Goal: Task Accomplishment & Management: Use online tool/utility

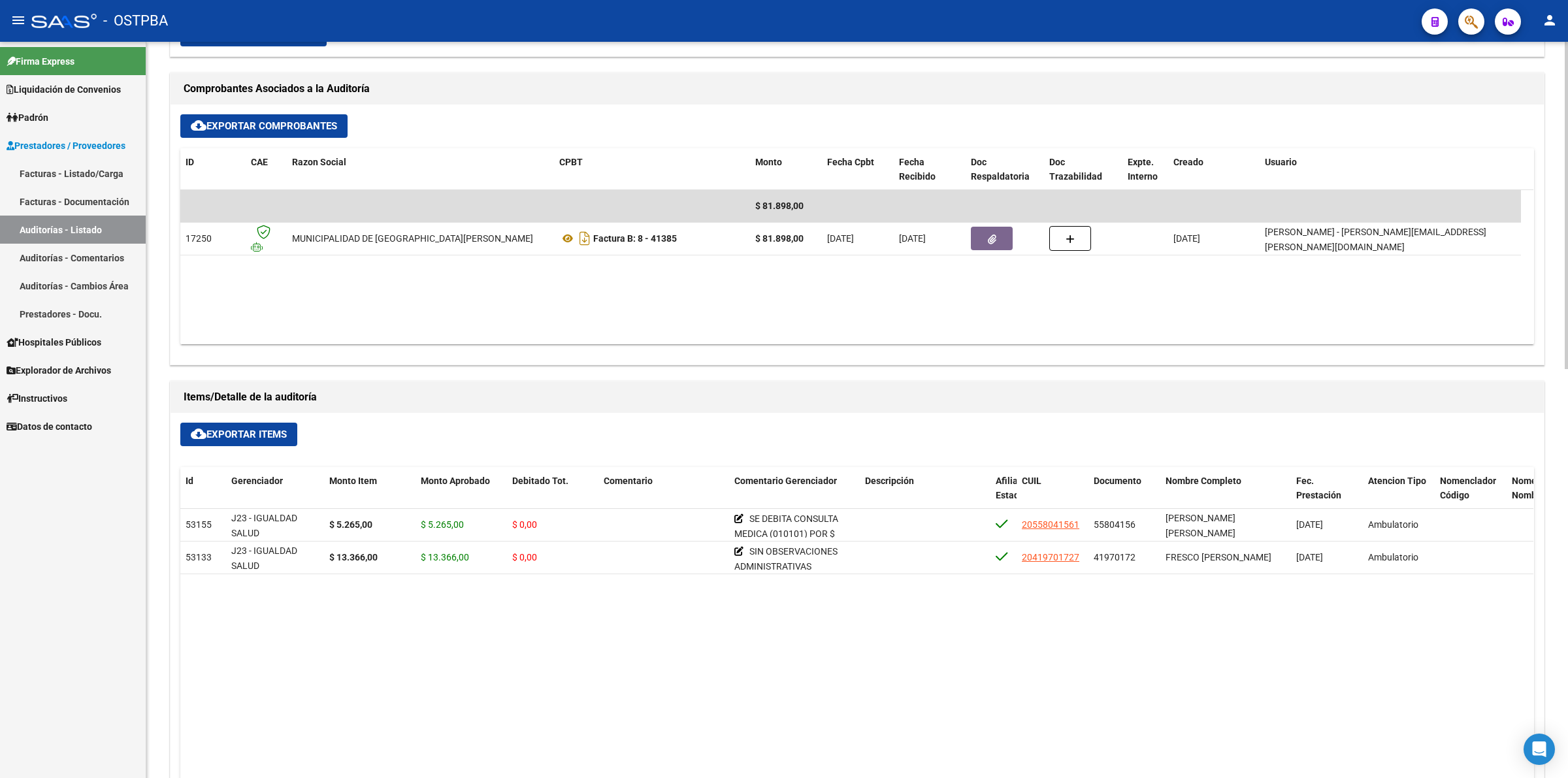
scroll to position [654, 0]
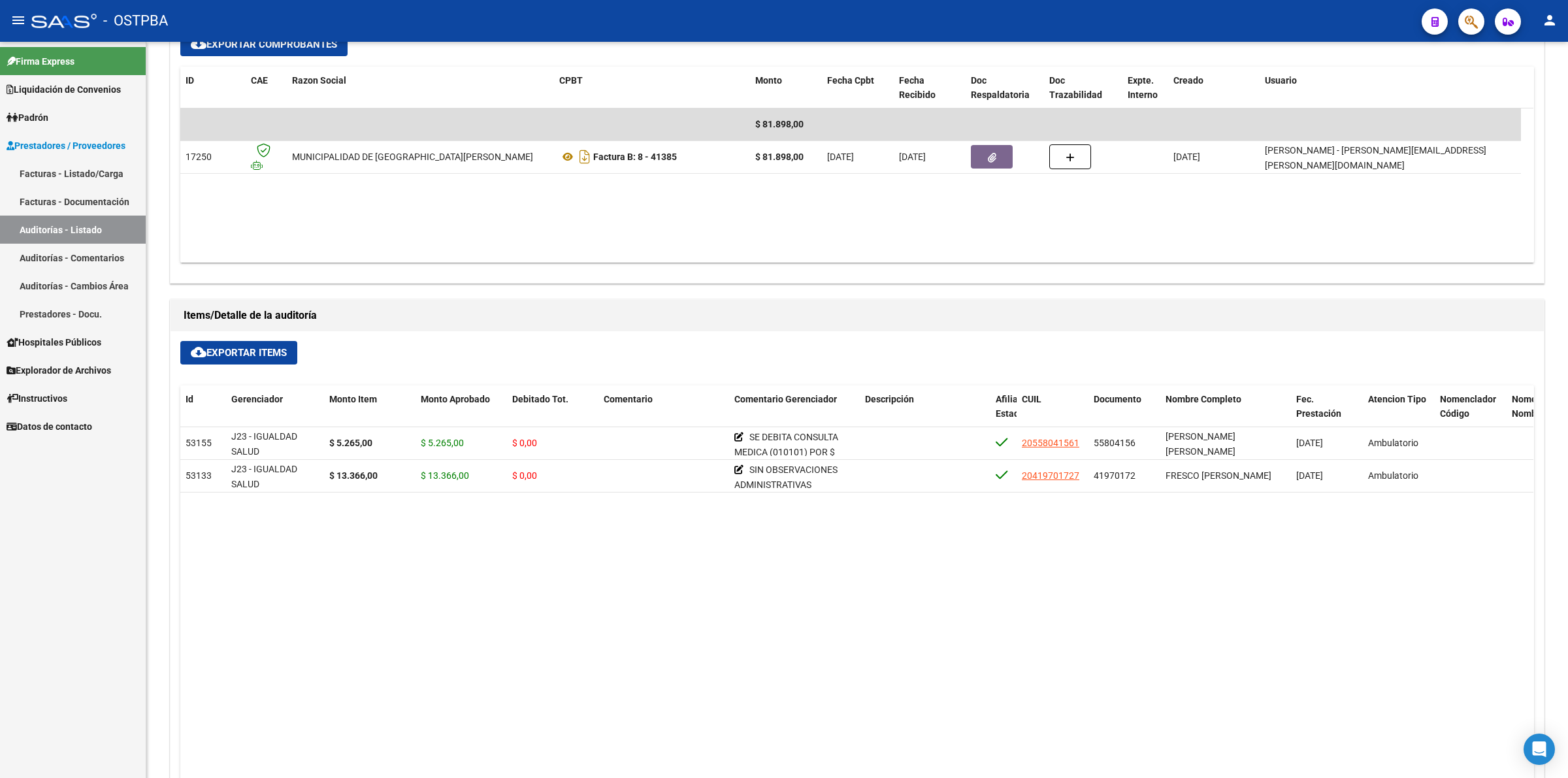
click at [62, 224] on link "Auditorías - Listado" at bounding box center [73, 229] width 146 height 28
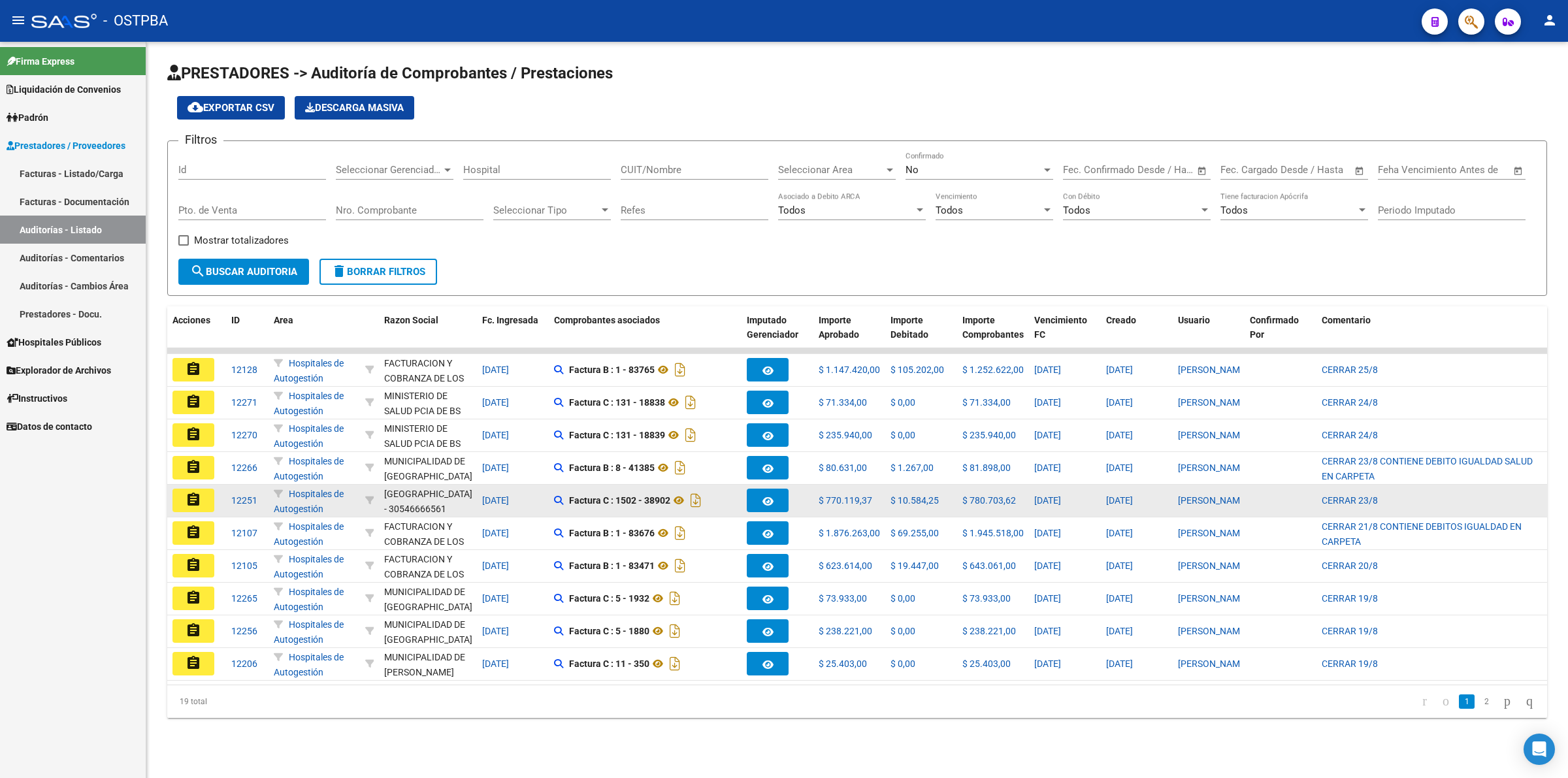
click at [200, 500] on mat-icon "assignment" at bounding box center [193, 499] width 15 height 15
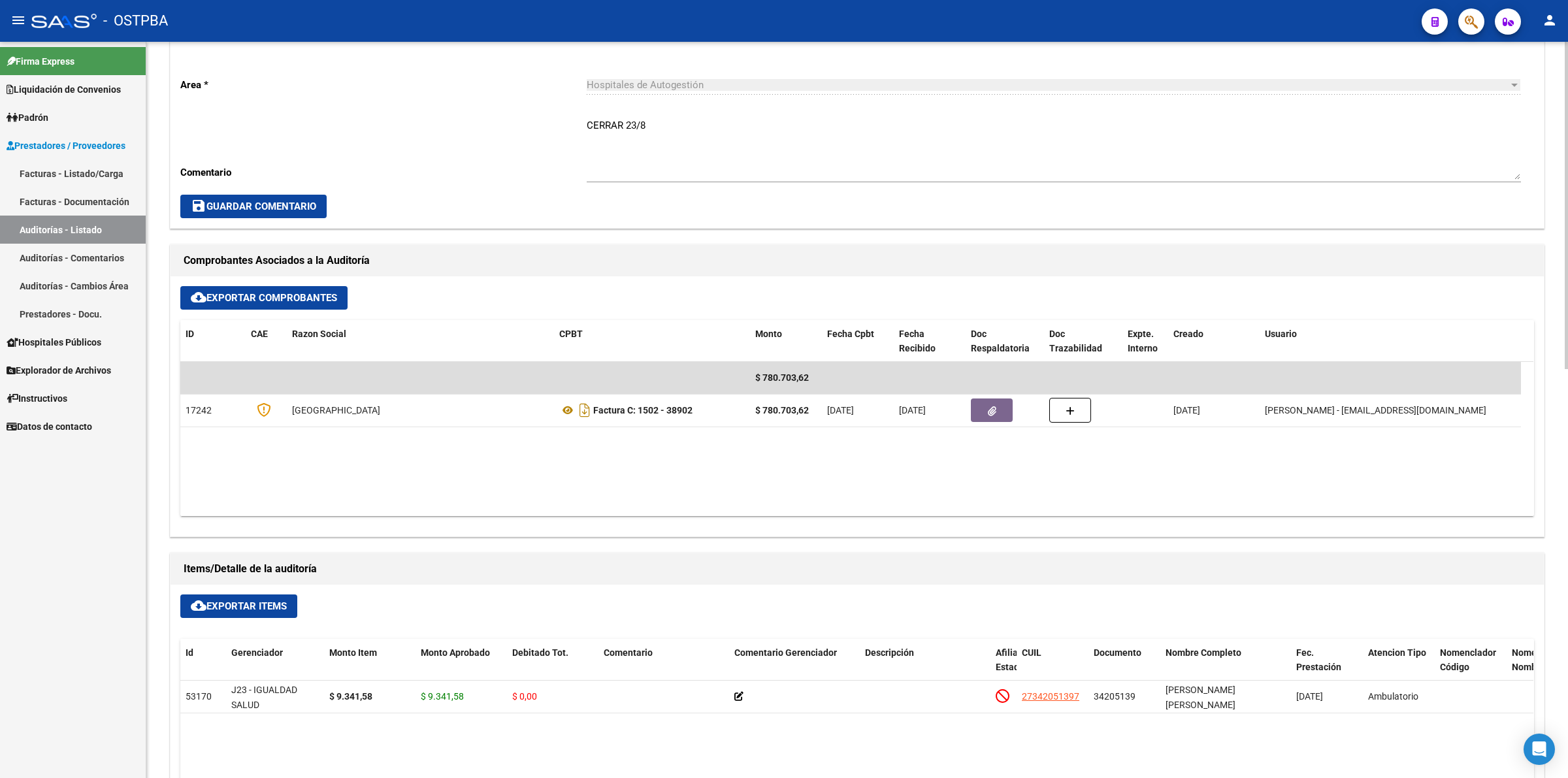
scroll to position [408, 0]
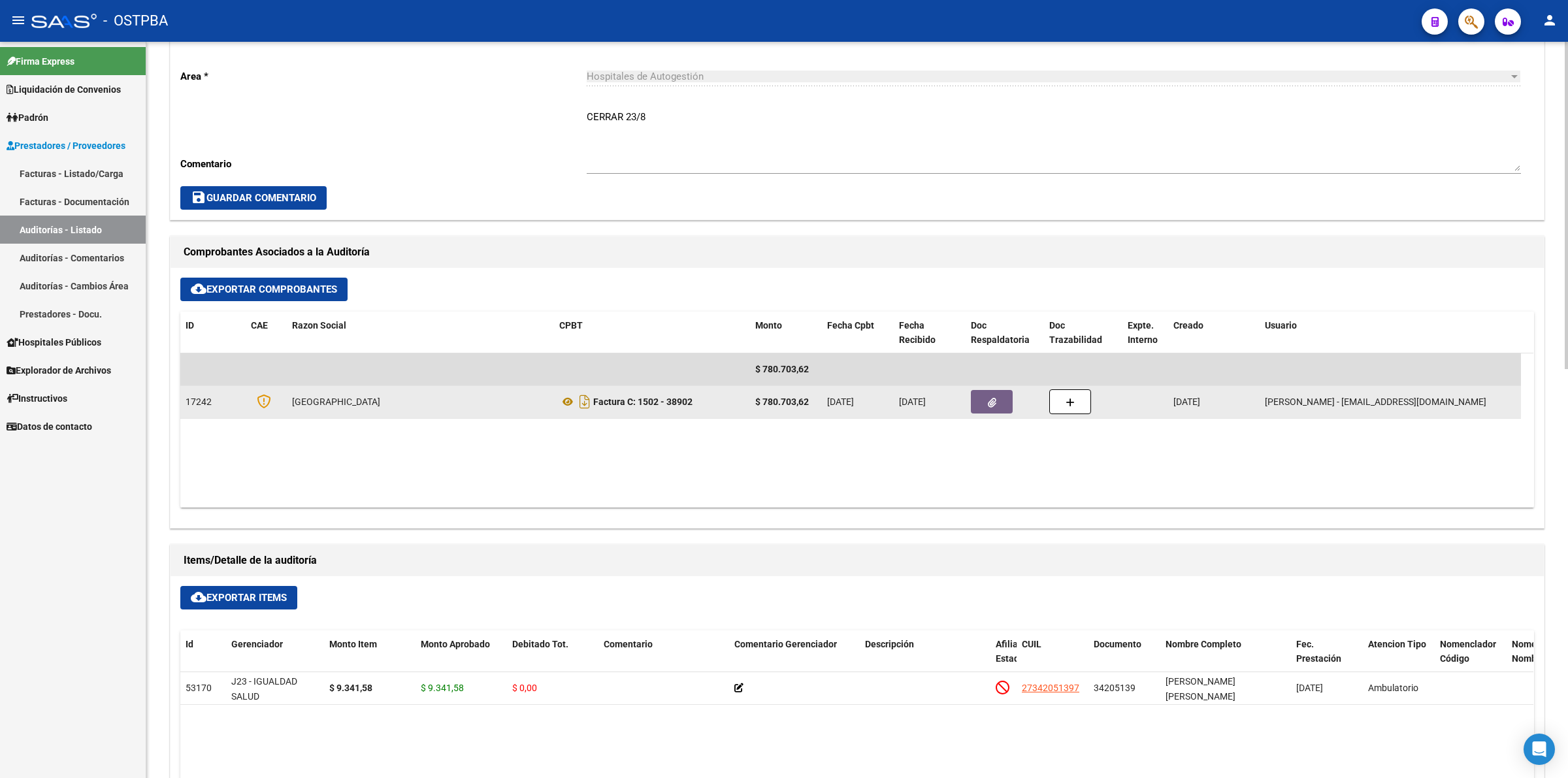
click at [988, 399] on icon "button" at bounding box center [992, 403] width 8 height 10
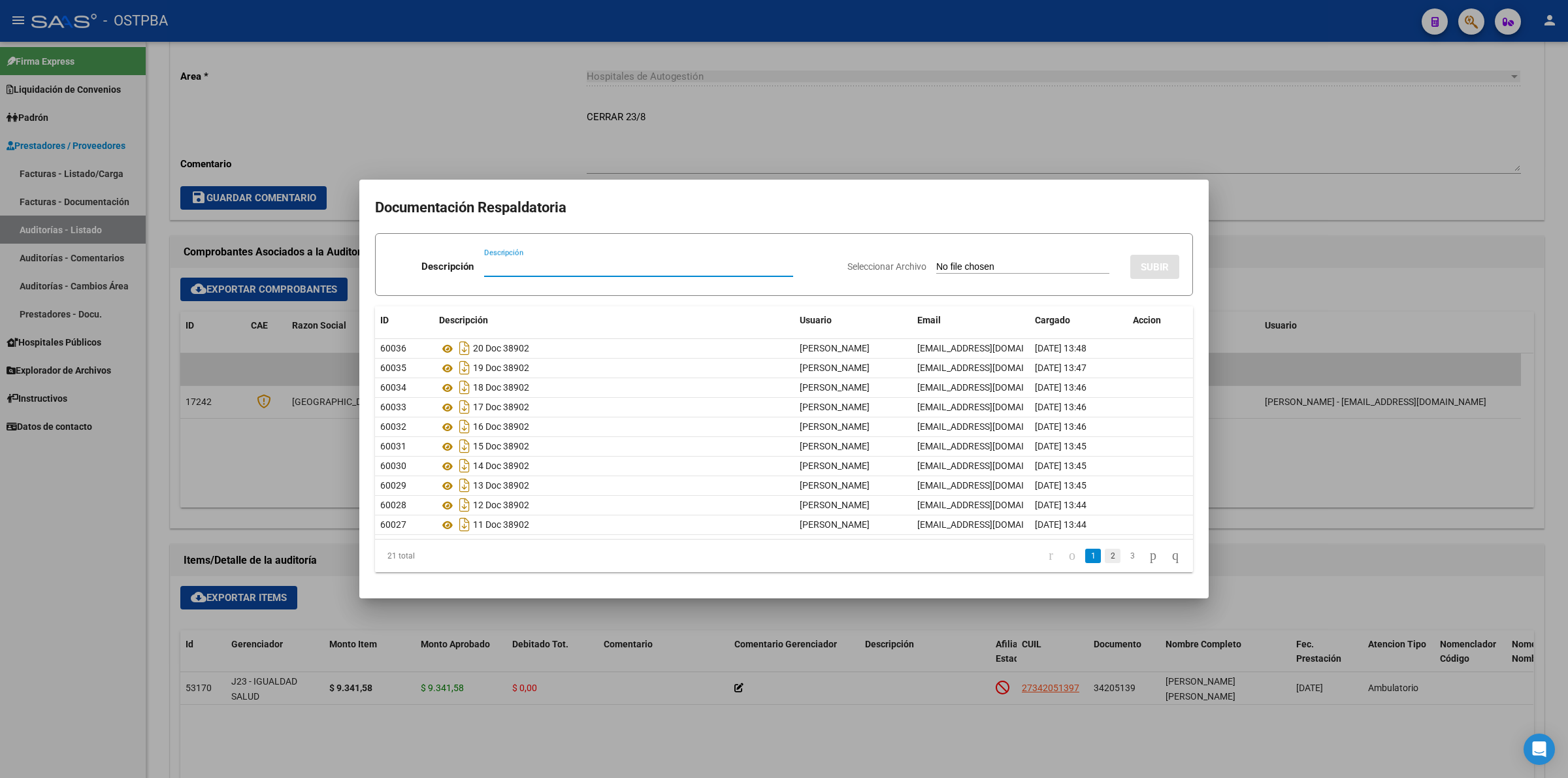
click at [1105, 553] on link "2" at bounding box center [1112, 555] width 15 height 15
click at [1125, 556] on link "3" at bounding box center [1132, 555] width 15 height 15
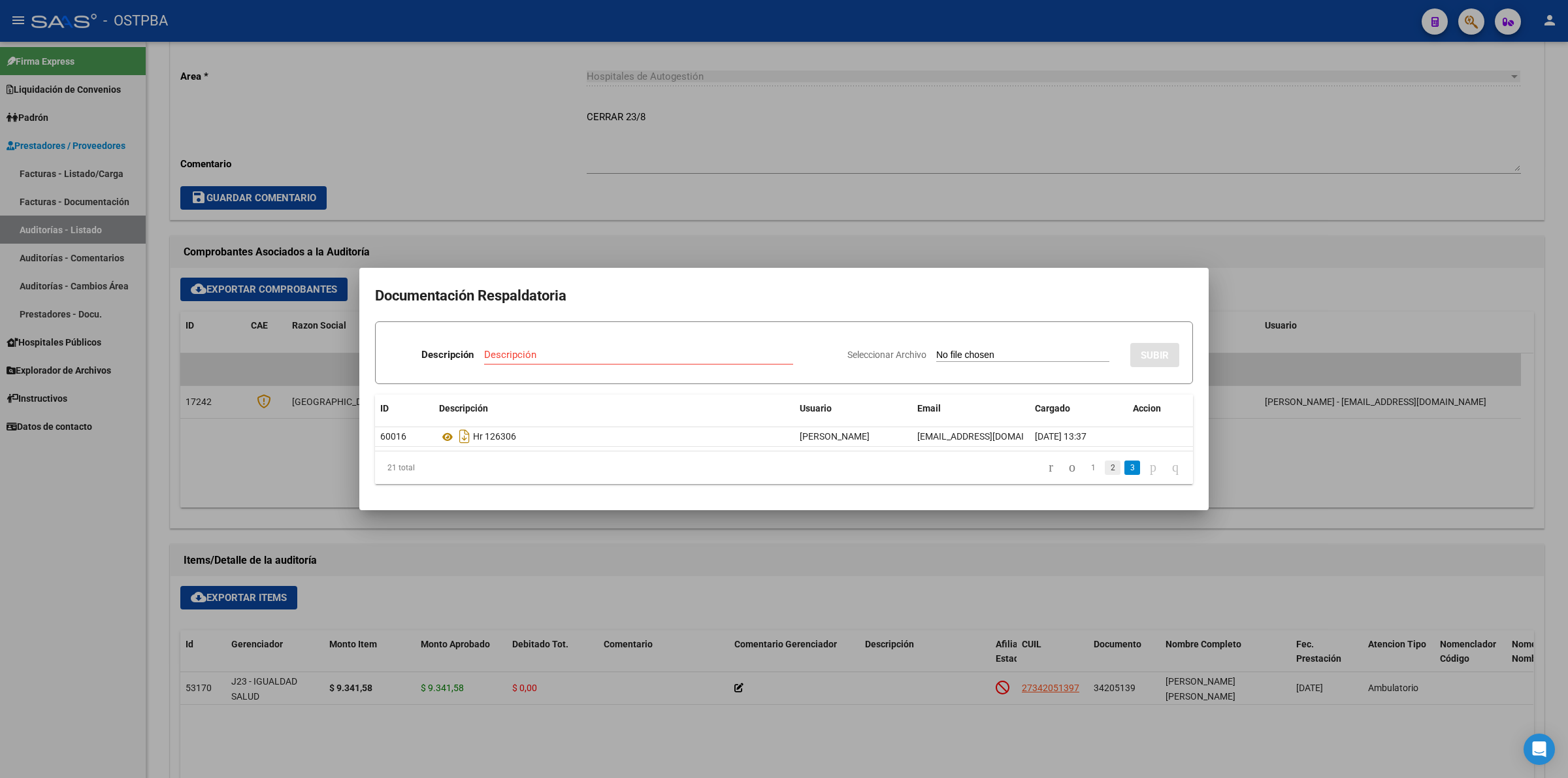
click at [1105, 470] on link "2" at bounding box center [1112, 467] width 15 height 15
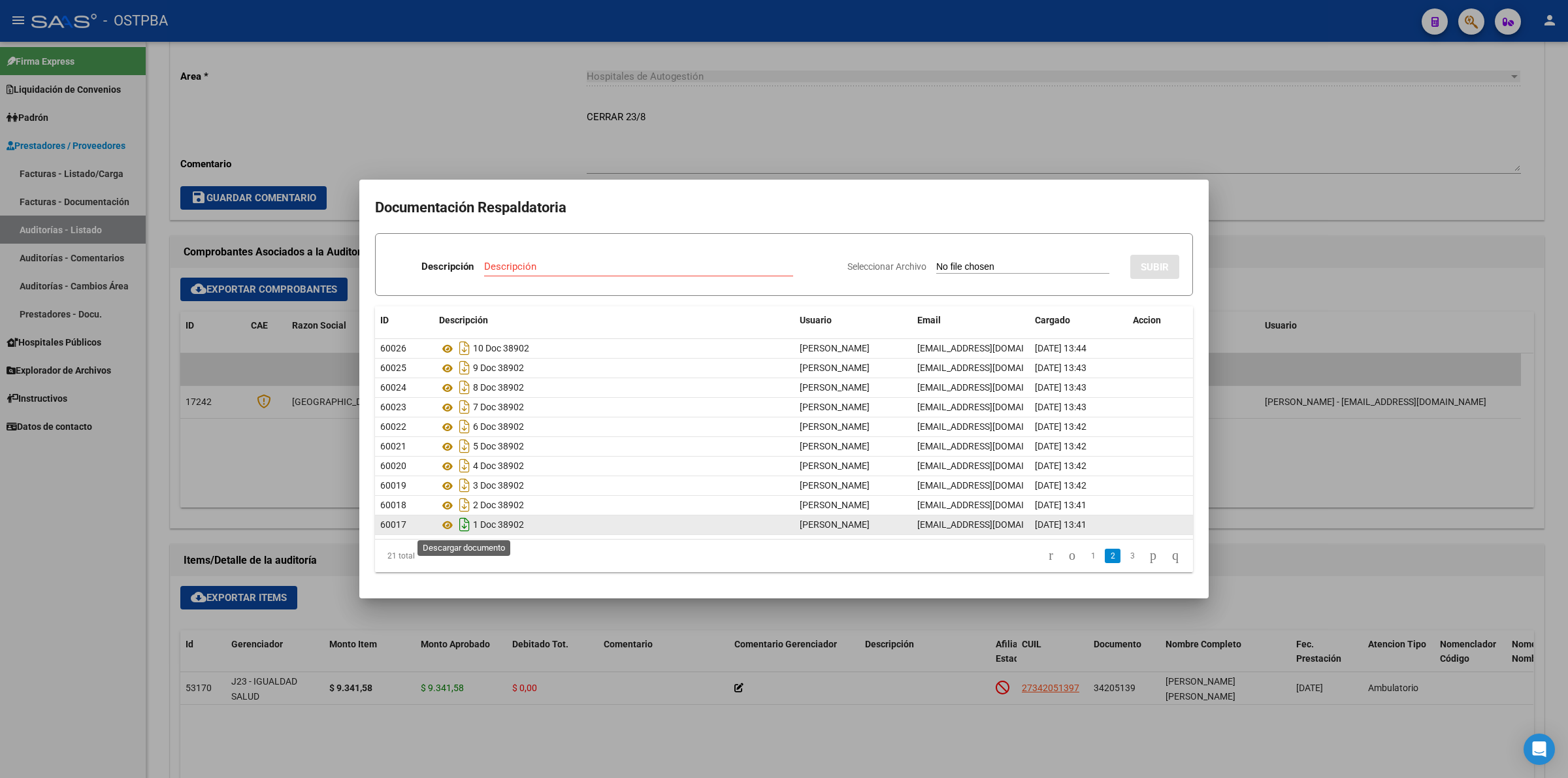
click at [464, 521] on icon "Descargar documento" at bounding box center [465, 524] width 17 height 21
click at [1334, 116] on div at bounding box center [784, 389] width 1568 height 778
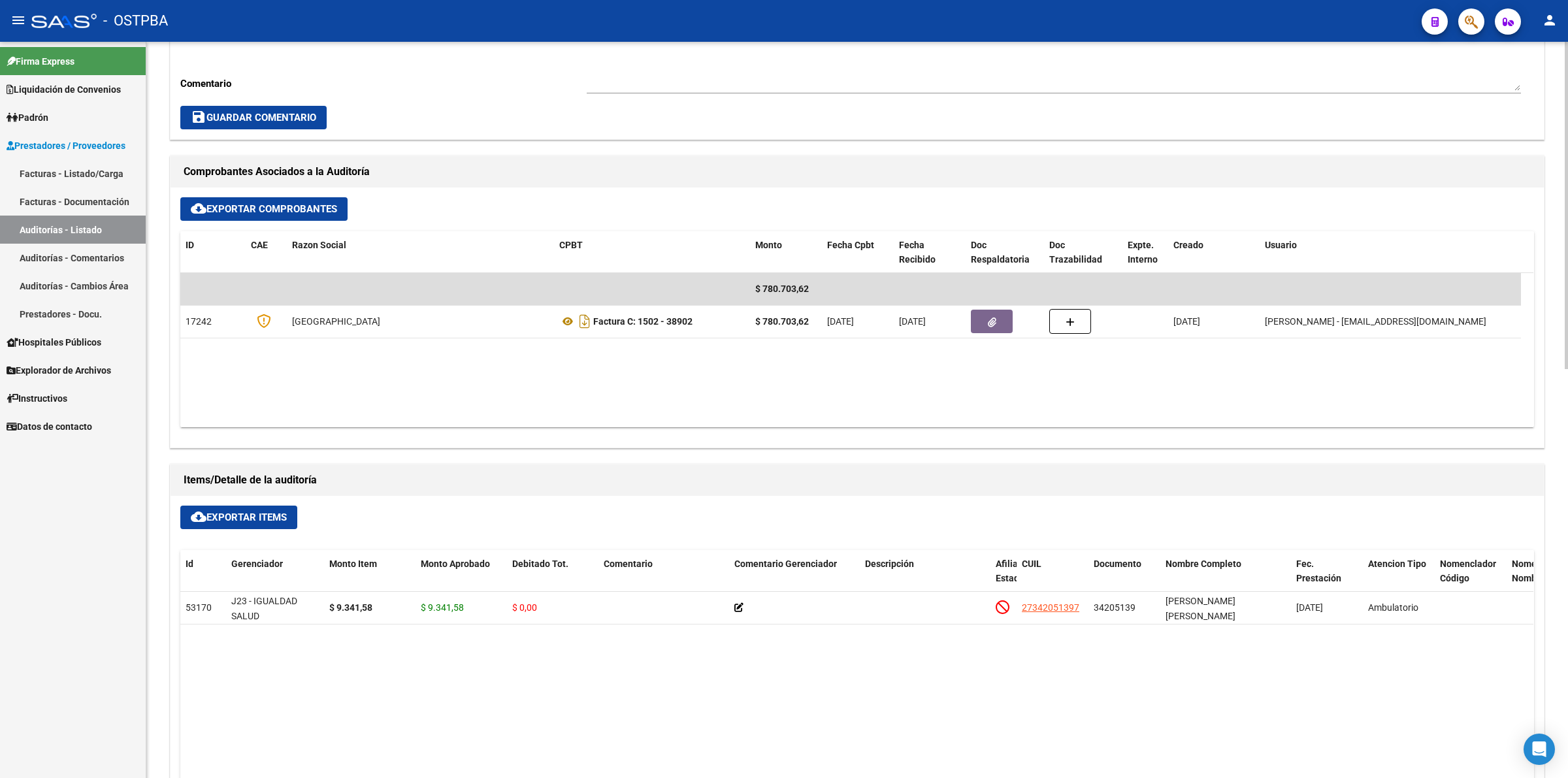
scroll to position [490, 0]
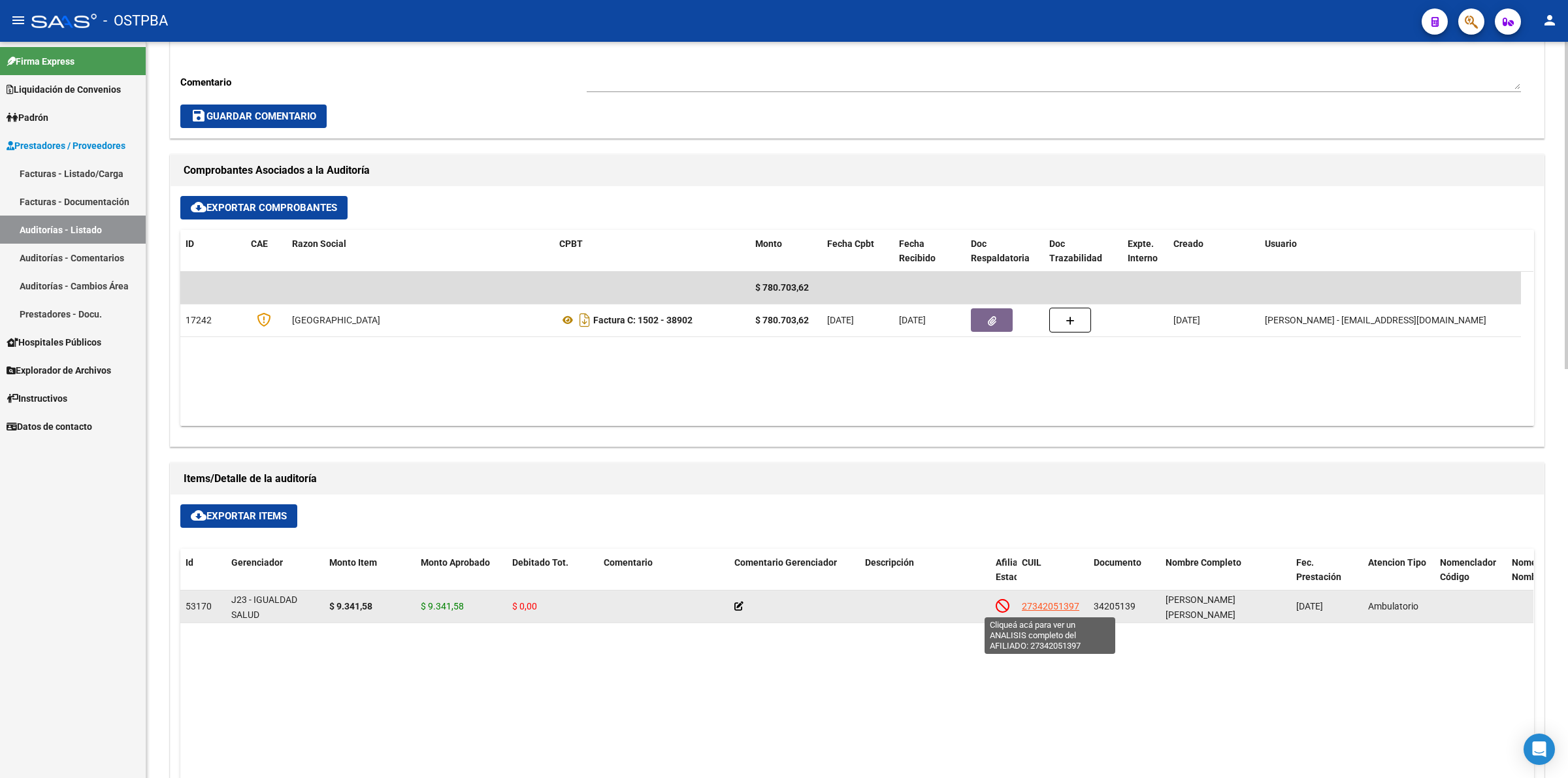
click at [1057, 605] on span "27342051397" at bounding box center [1050, 607] width 58 height 11
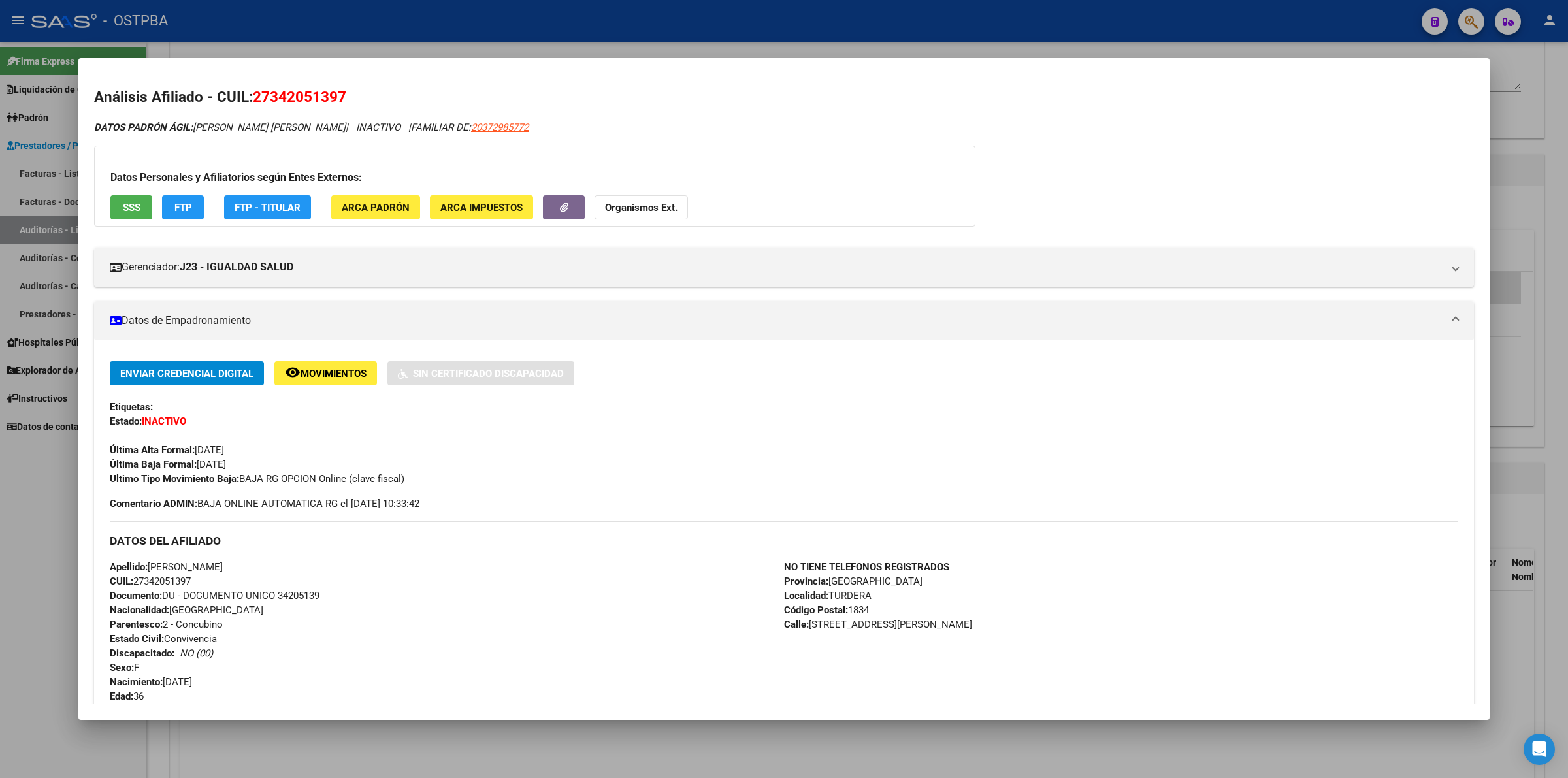
click at [1402, 137] on div "DATOS PADRÓN ÁGIL: [PERSON_NAME] [PERSON_NAME] | INACTIVO | FAMILIAR DE: 203729…" at bounding box center [784, 624] width 1380 height 1007
click at [1550, 89] on div at bounding box center [784, 389] width 1568 height 778
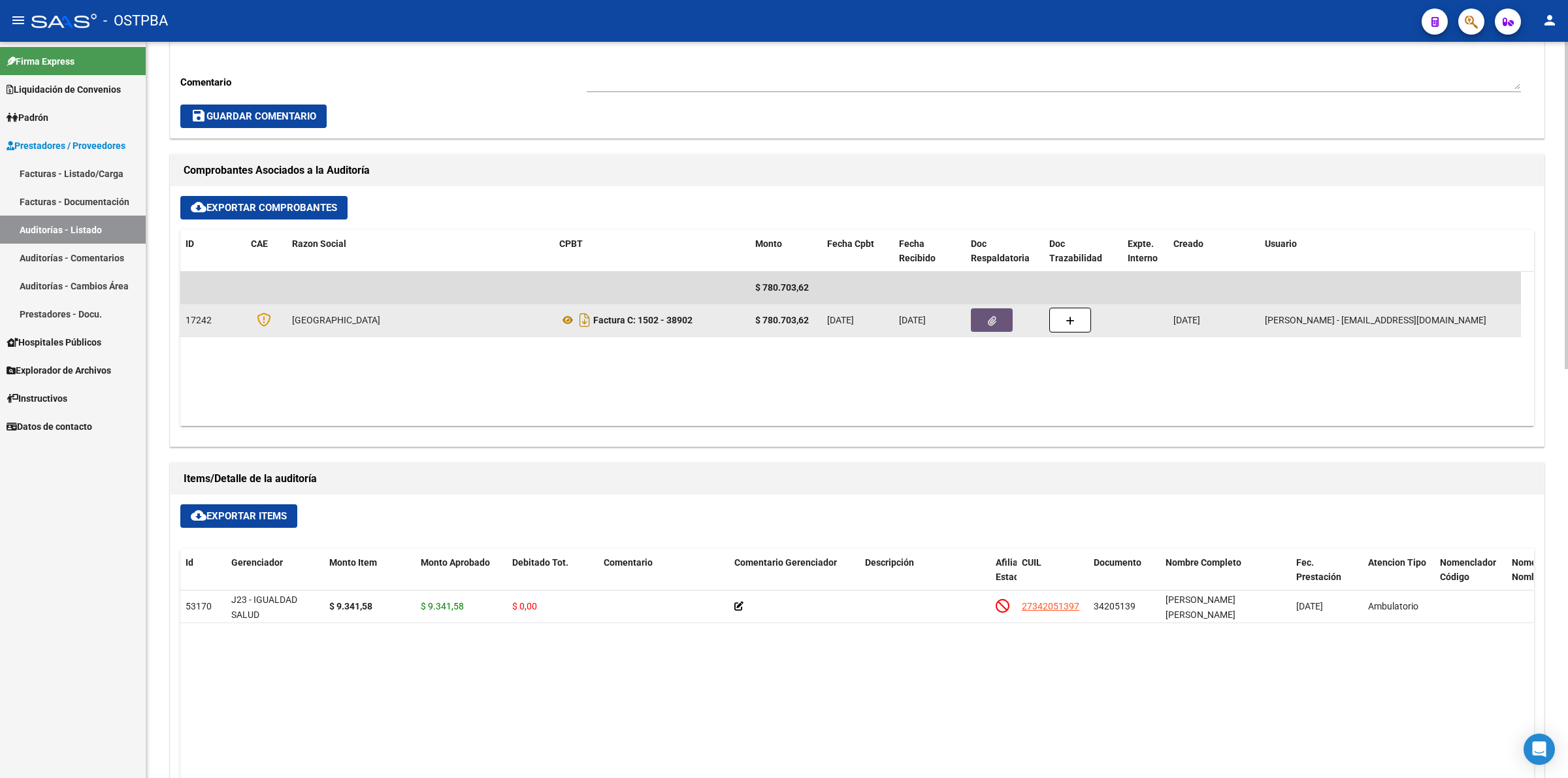
click at [1002, 324] on button "button" at bounding box center [992, 320] width 42 height 24
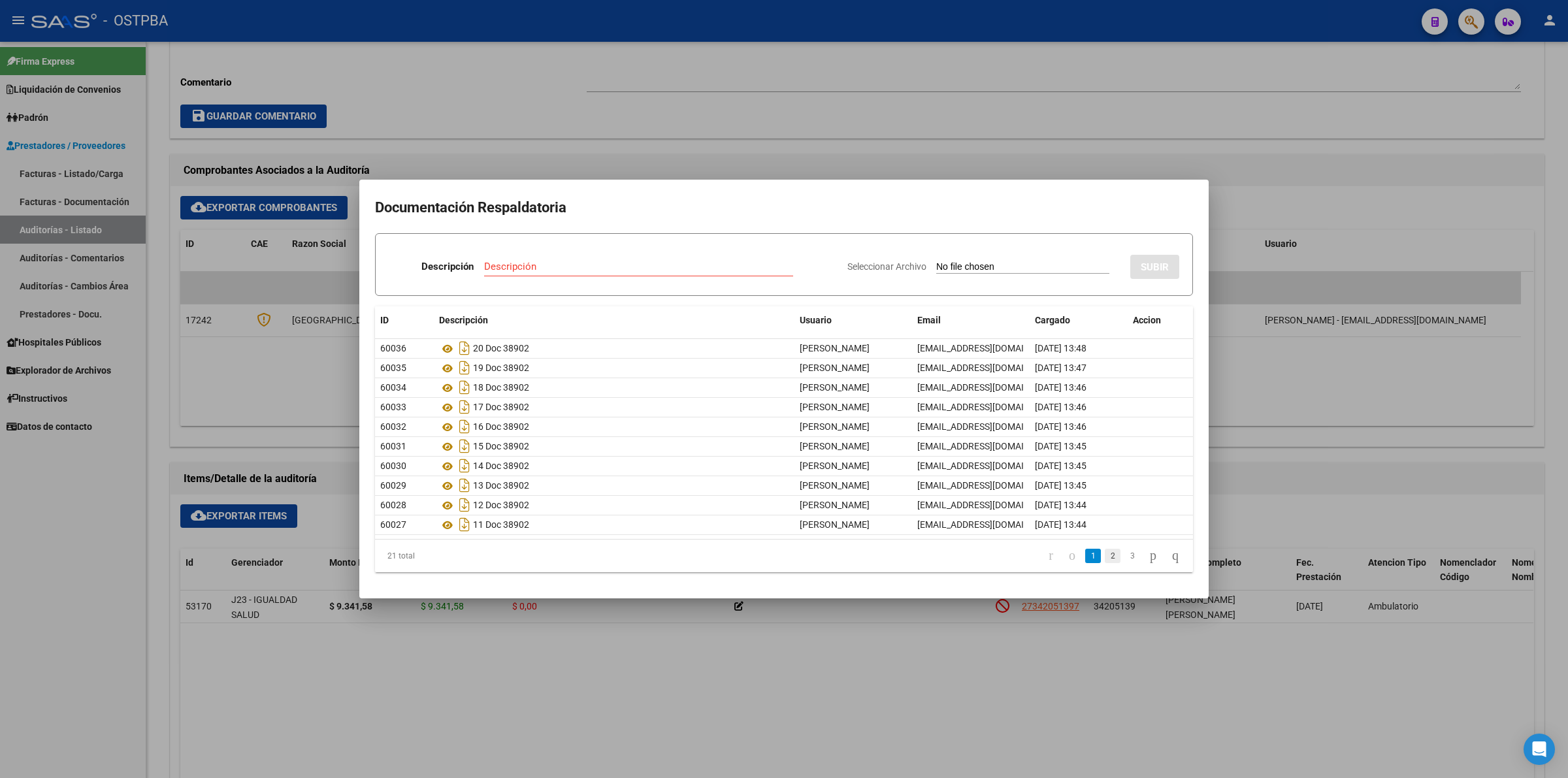
click at [1105, 556] on link "2" at bounding box center [1112, 555] width 15 height 15
click at [1085, 559] on link "1" at bounding box center [1093, 555] width 15 height 15
click at [468, 351] on icon "Descargar documento" at bounding box center [465, 348] width 17 height 21
click at [701, 74] on div at bounding box center [784, 389] width 1568 height 778
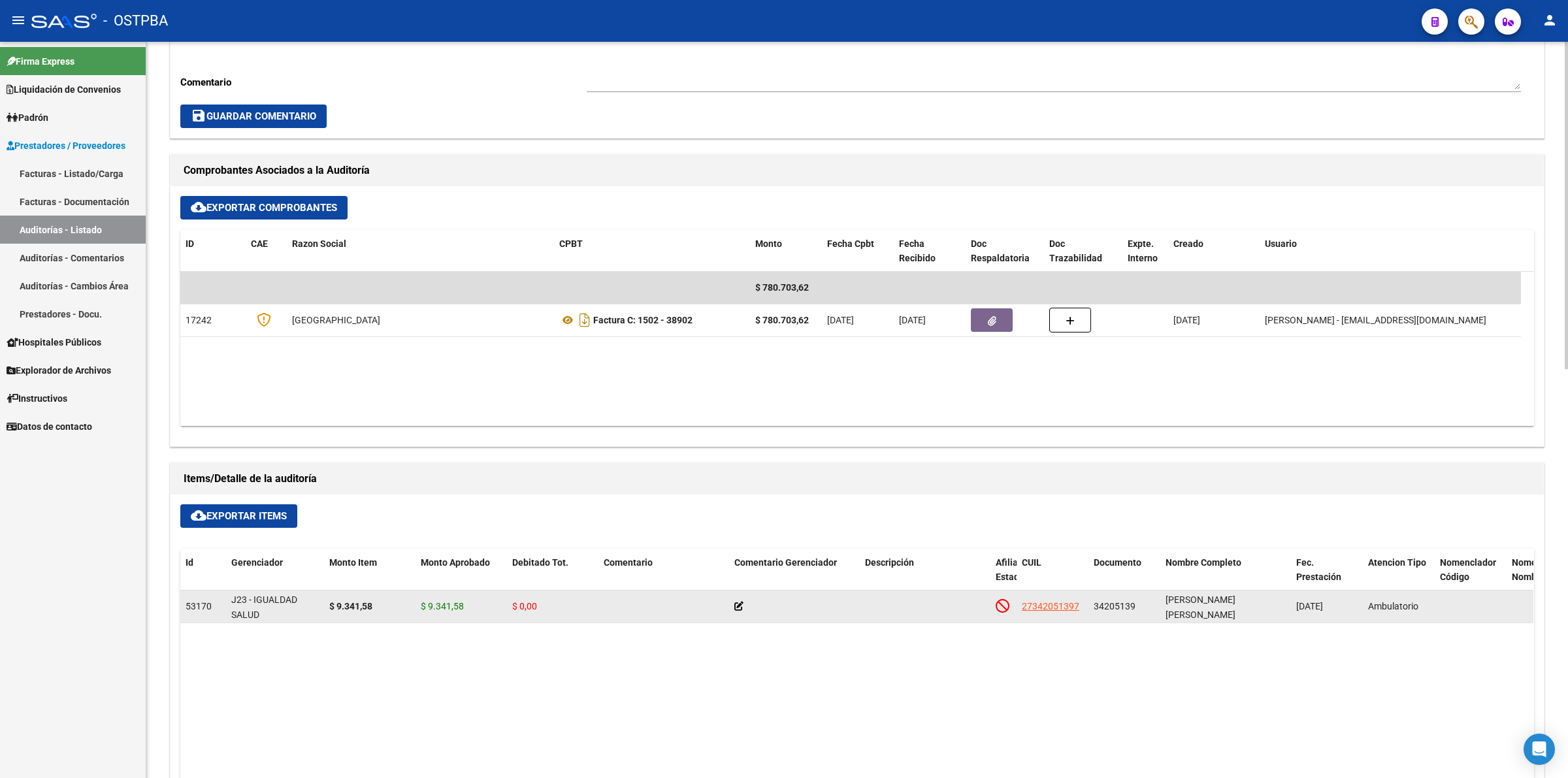
click at [742, 609] on icon at bounding box center [739, 606] width 9 height 9
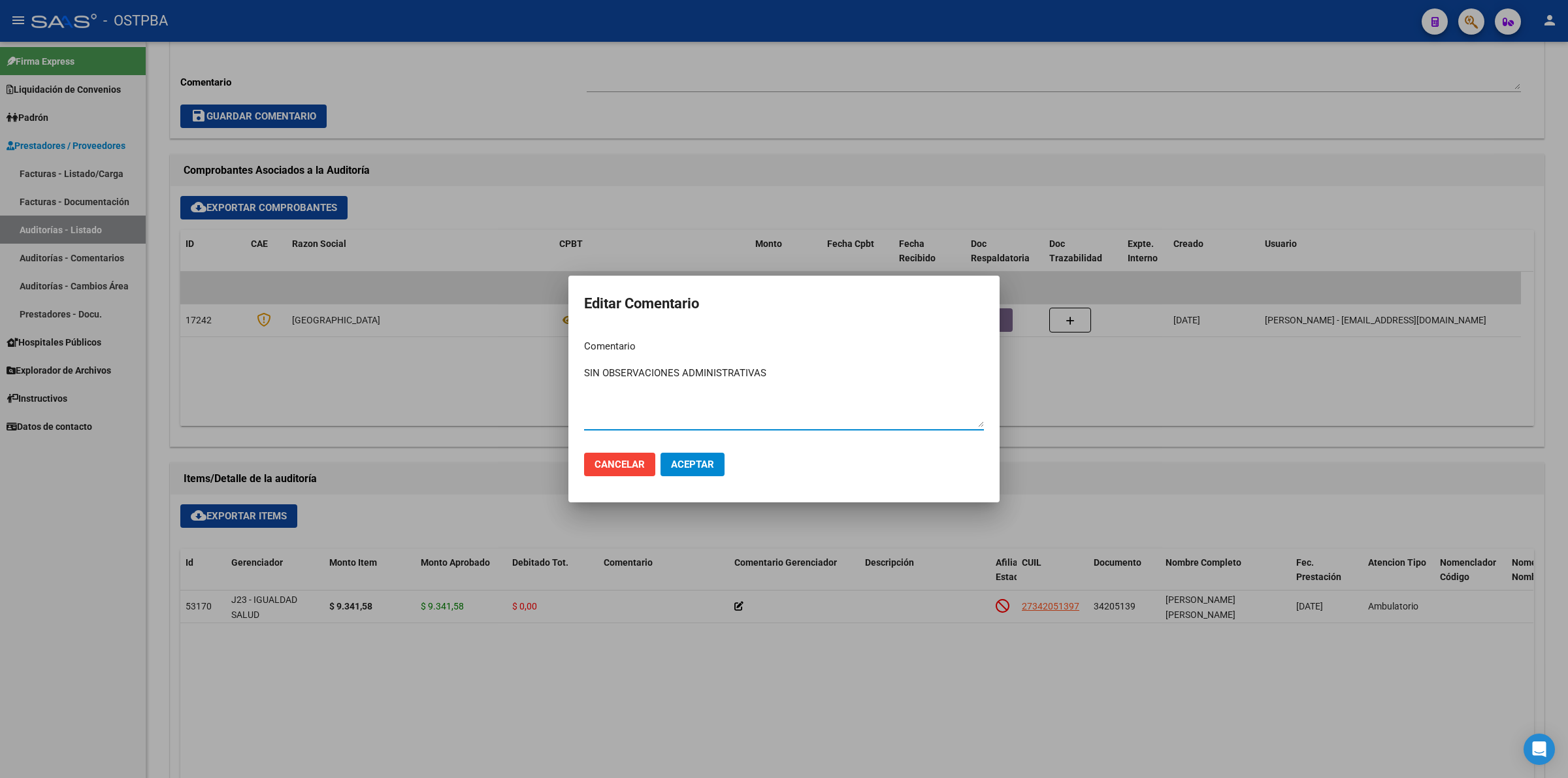
type textarea "SIN OBSERVACIONES ADMINISTRATIVAS"
click at [706, 457] on button "Aceptar" at bounding box center [692, 464] width 64 height 24
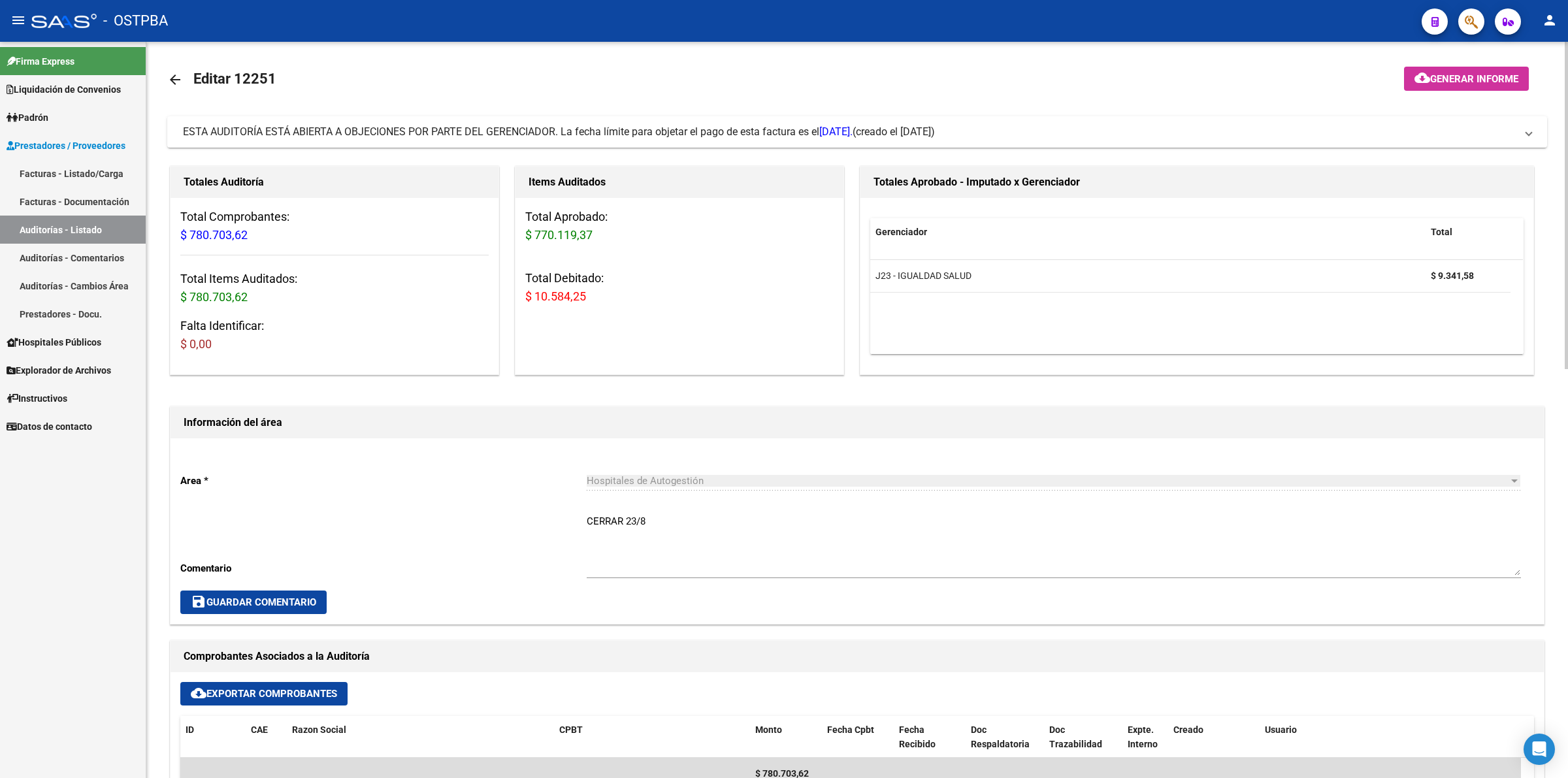
scroll to position [0, 0]
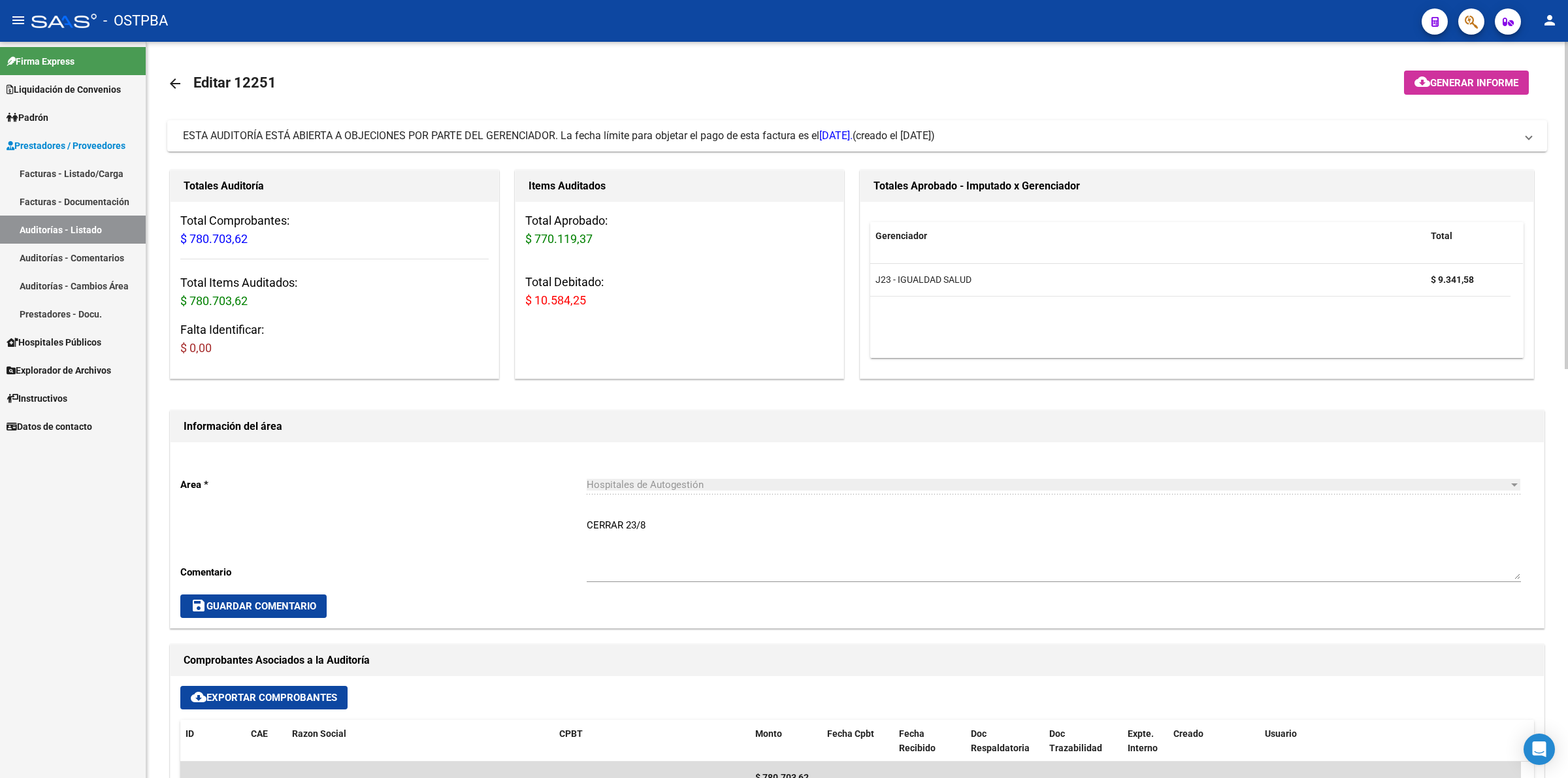
click at [1462, 77] on span "Generar informe" at bounding box center [1474, 83] width 88 height 12
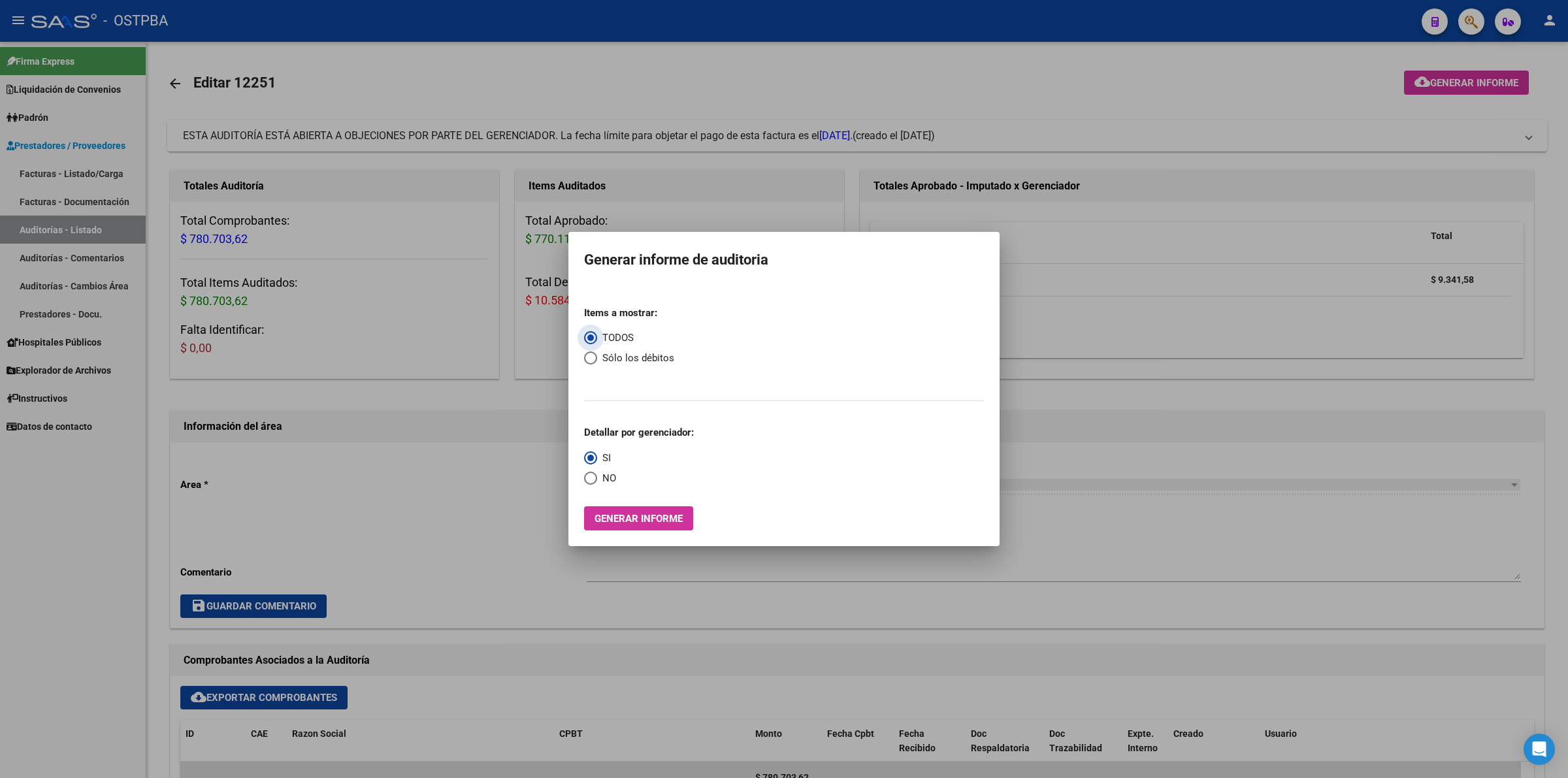
click at [668, 513] on span "Generar informe" at bounding box center [638, 519] width 88 height 12
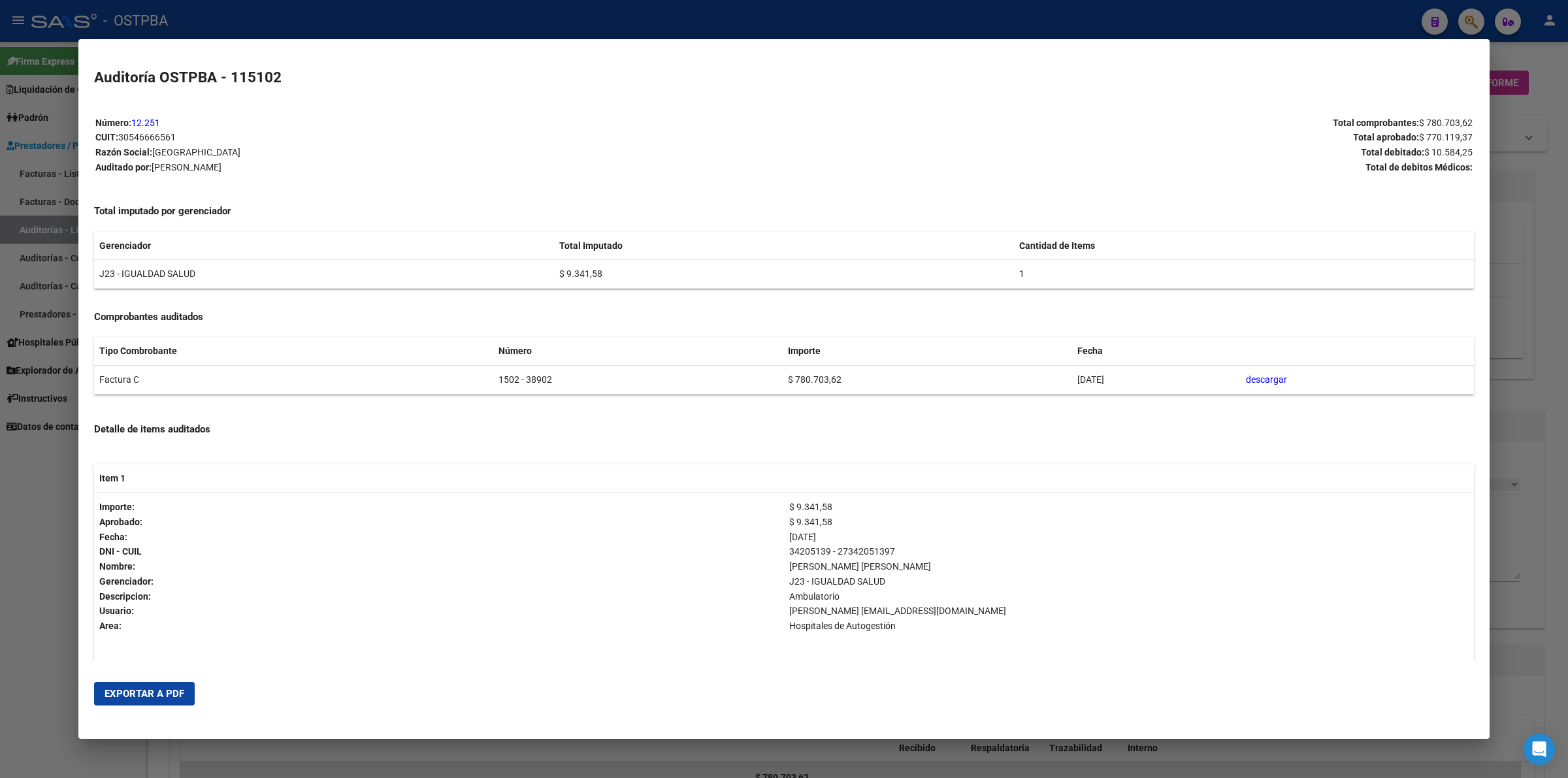
click at [187, 691] on button "Exportar a PDF" at bounding box center [144, 694] width 100 height 24
click at [1544, 381] on div at bounding box center [784, 389] width 1568 height 778
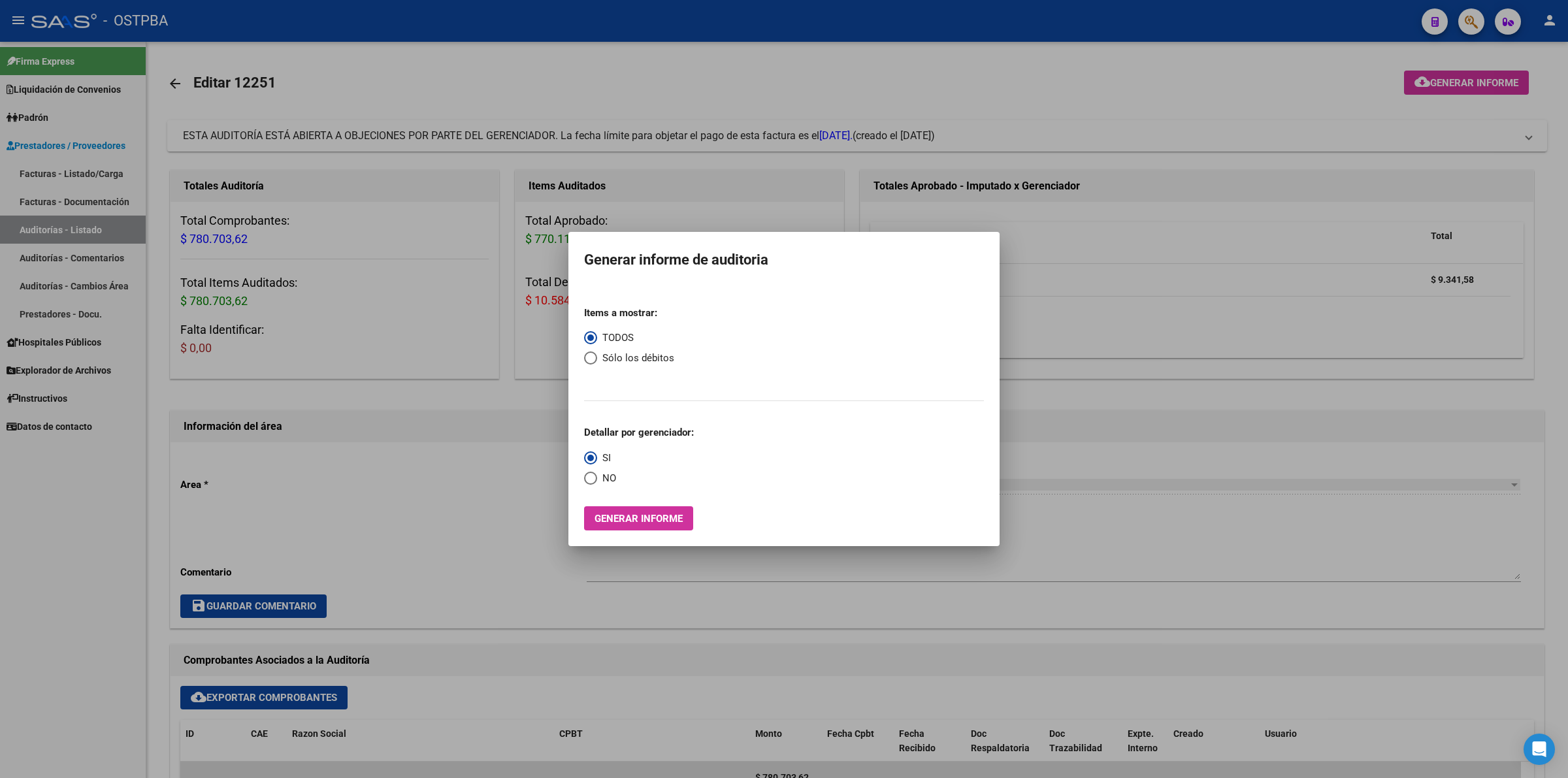
click at [1008, 63] on div at bounding box center [784, 389] width 1568 height 778
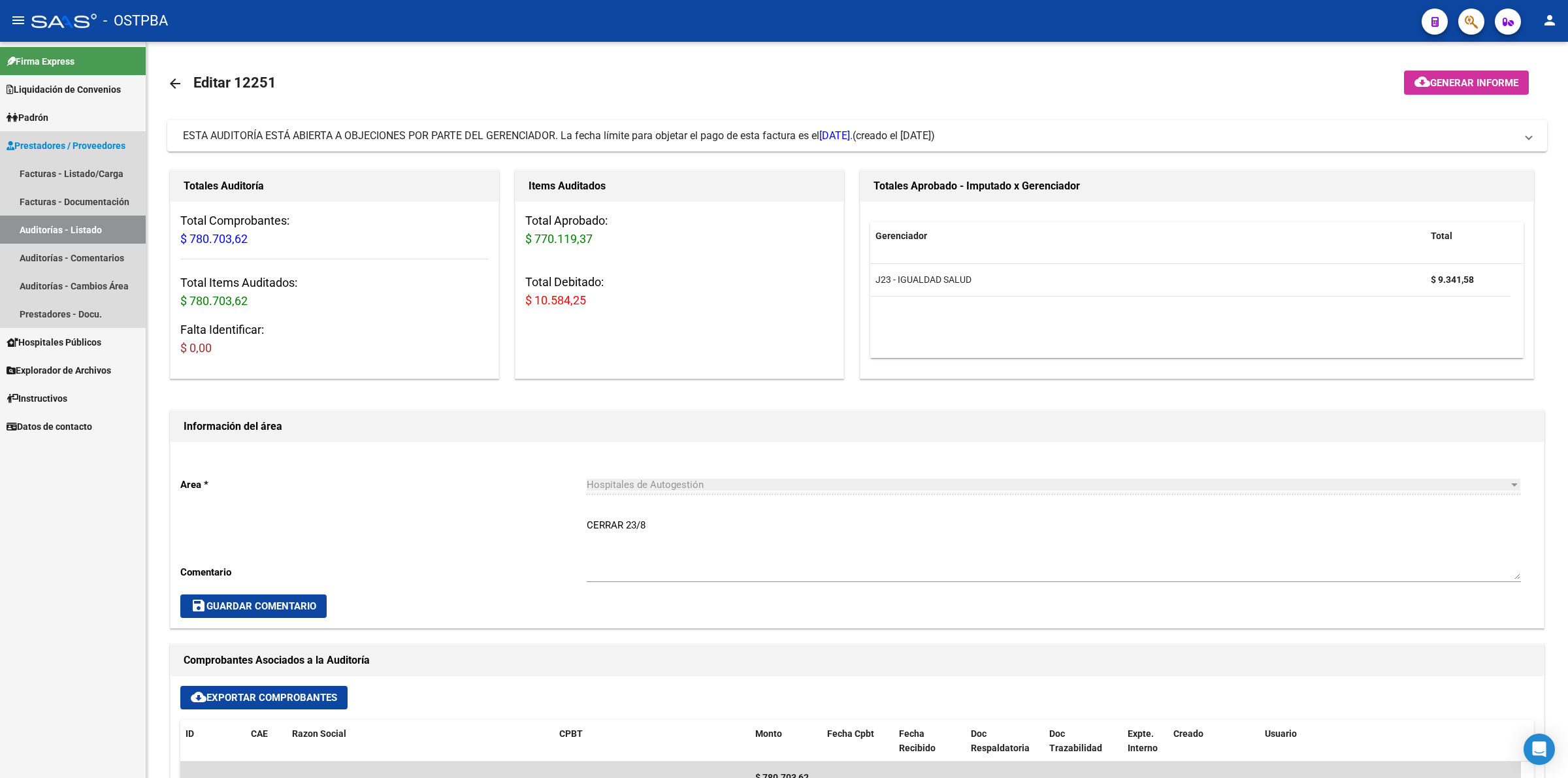
click at [98, 223] on link "Auditorías - Listado" at bounding box center [73, 229] width 146 height 28
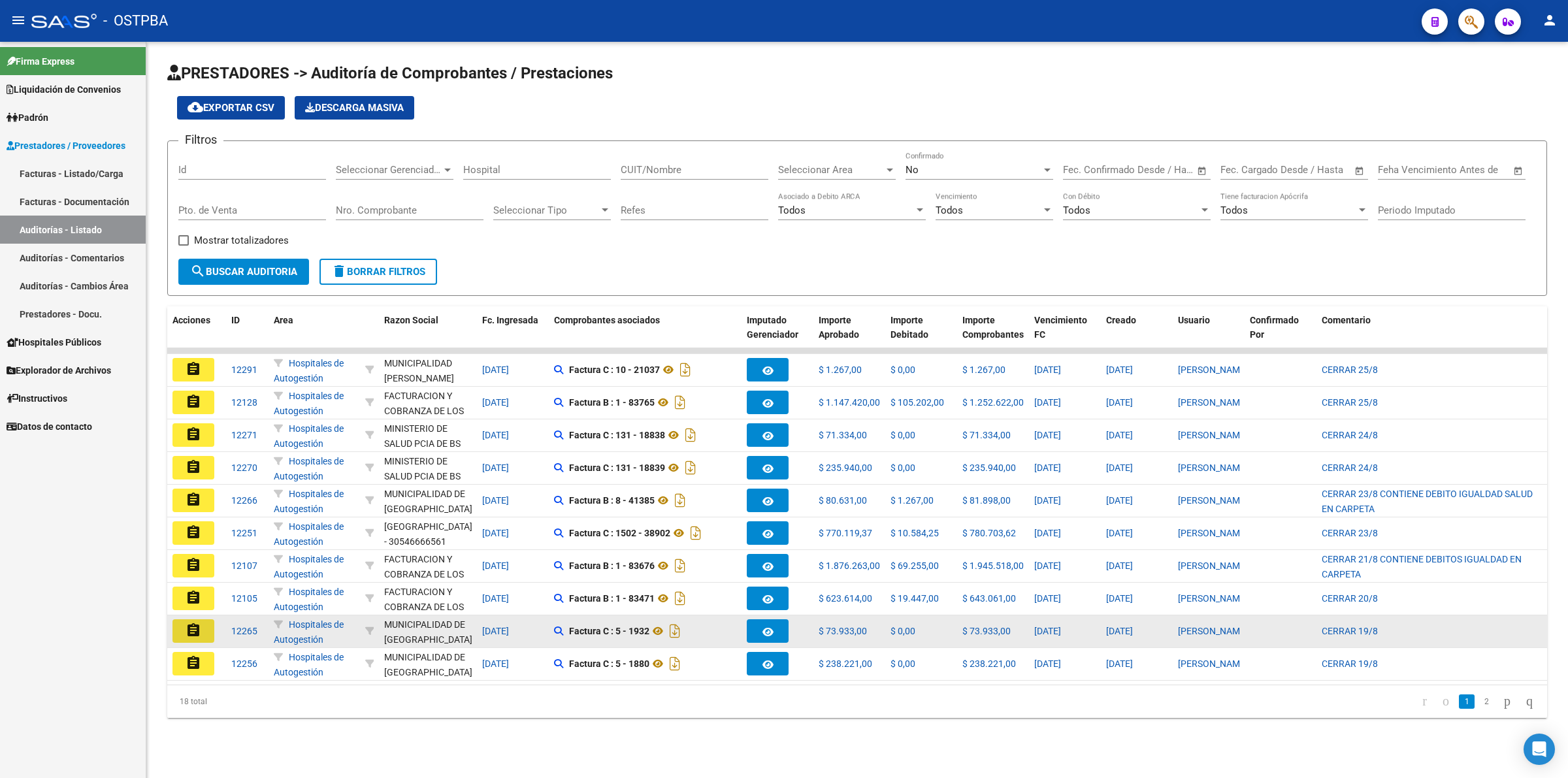
click at [199, 631] on mat-icon "assignment" at bounding box center [193, 631] width 15 height 15
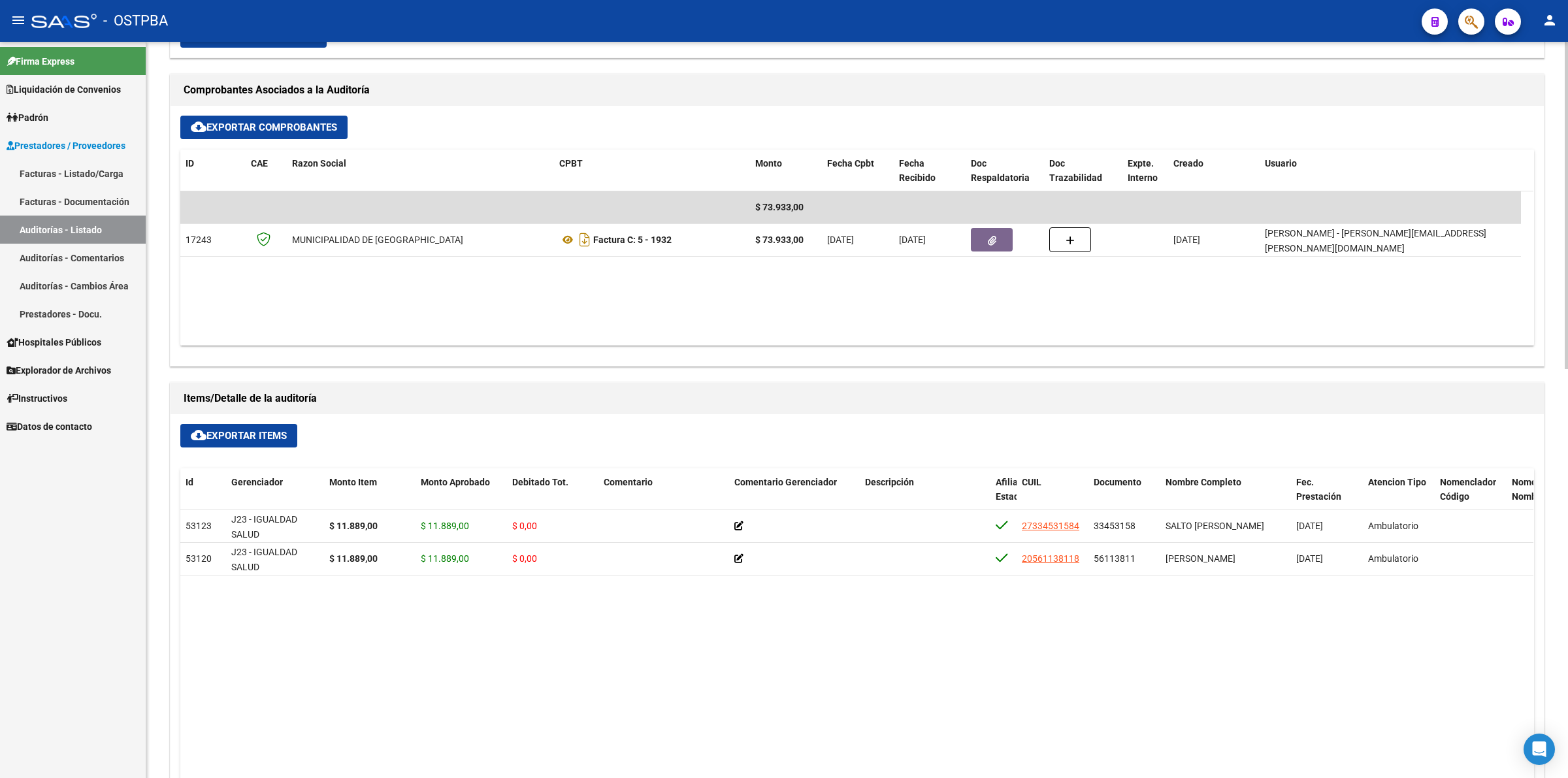
scroll to position [572, 0]
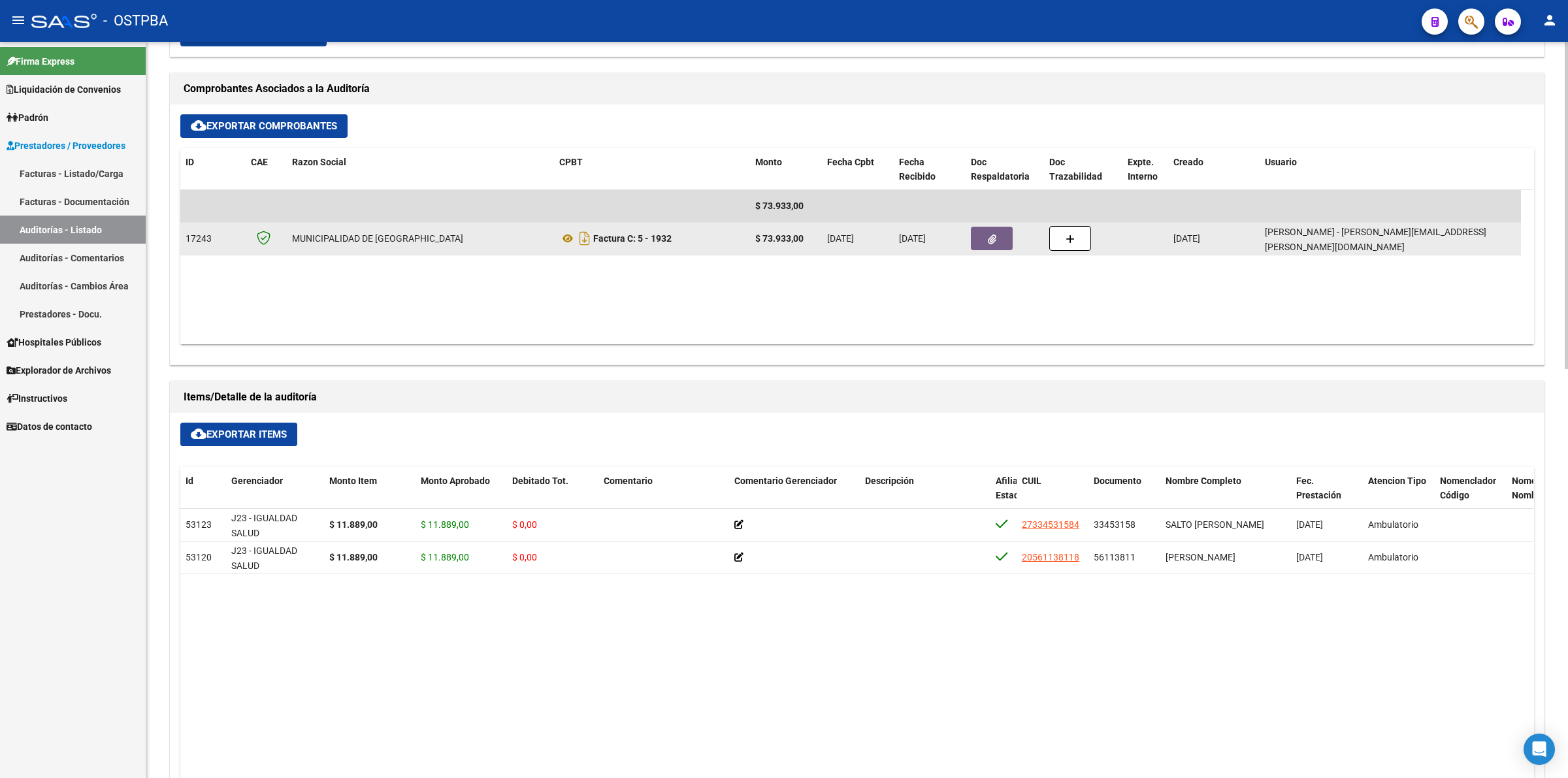
click at [984, 240] on button "button" at bounding box center [992, 239] width 42 height 24
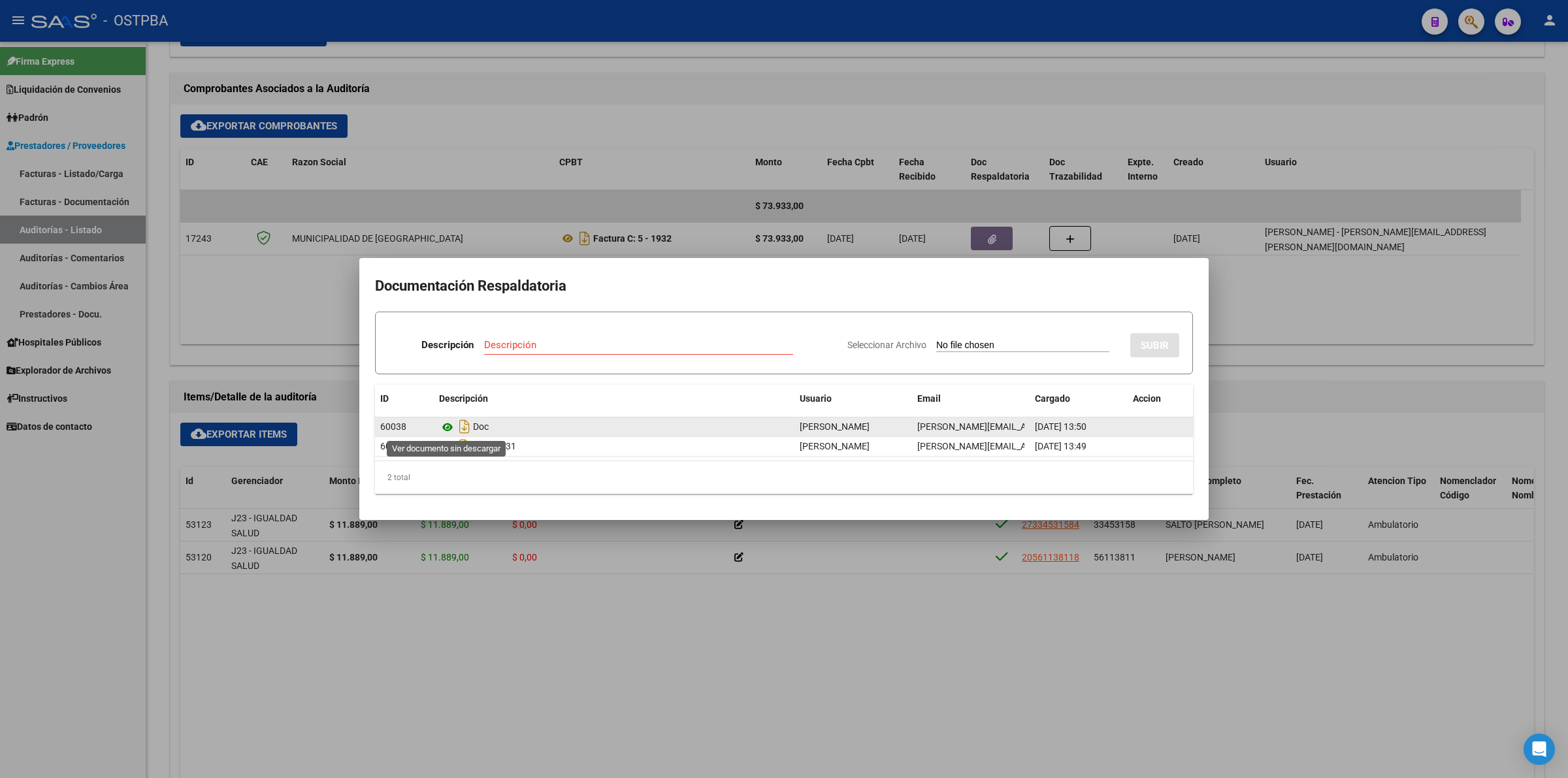
click at [454, 427] on icon at bounding box center [447, 427] width 17 height 15
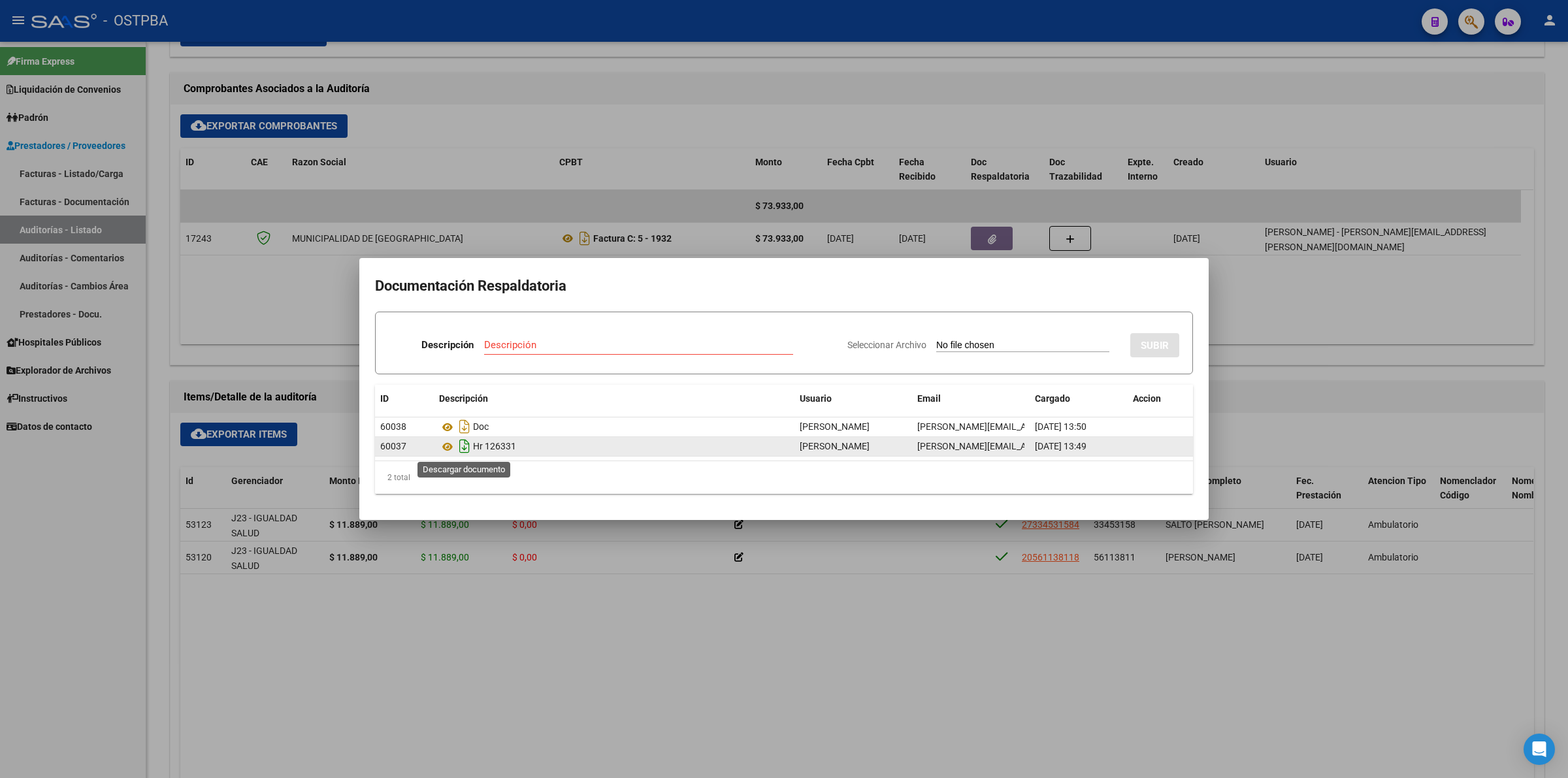
click at [460, 447] on icon "Descargar documento" at bounding box center [465, 446] width 17 height 21
click at [1313, 142] on div at bounding box center [784, 389] width 1568 height 778
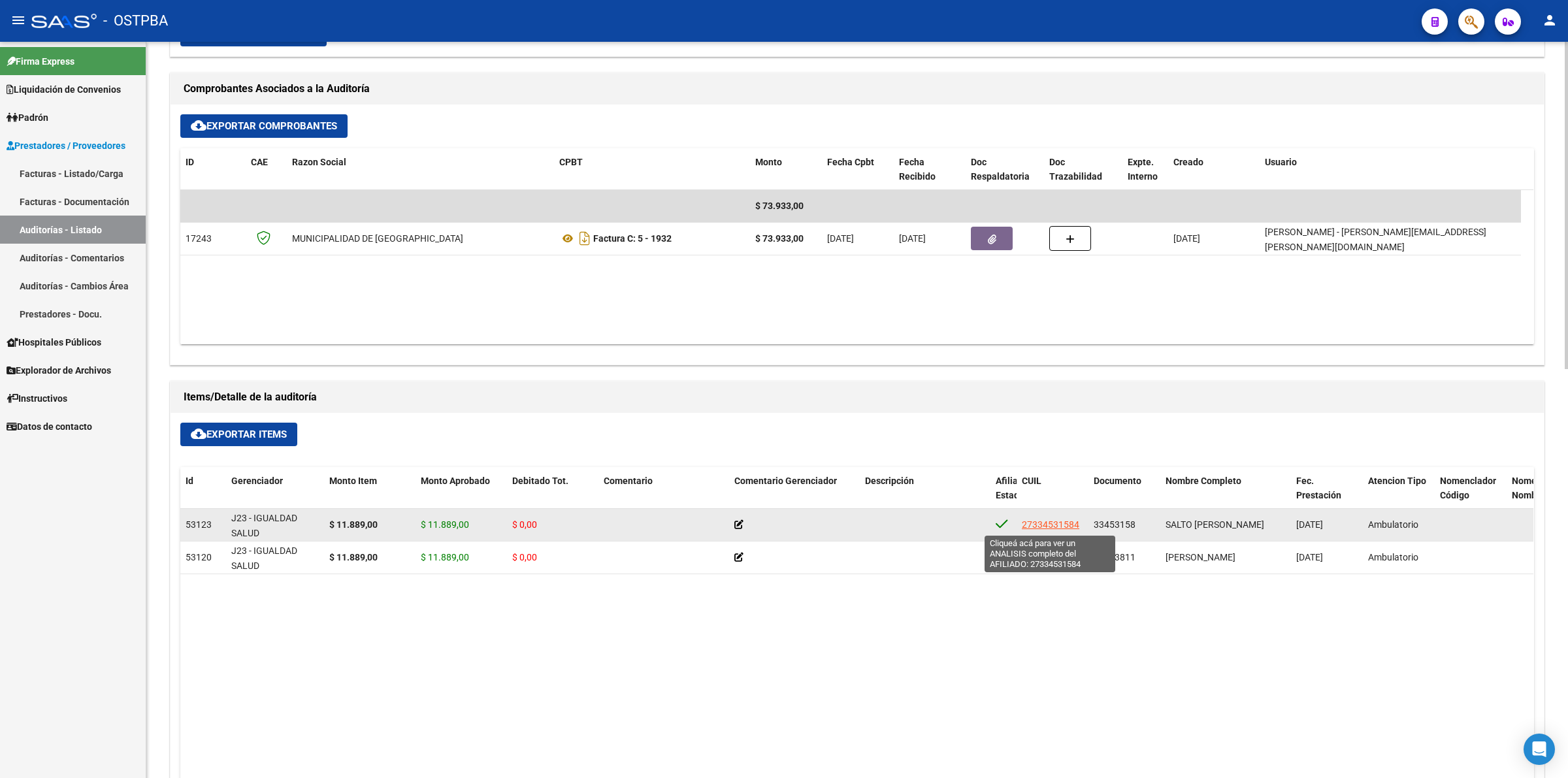
click at [1051, 527] on span "27334531584" at bounding box center [1050, 525] width 58 height 11
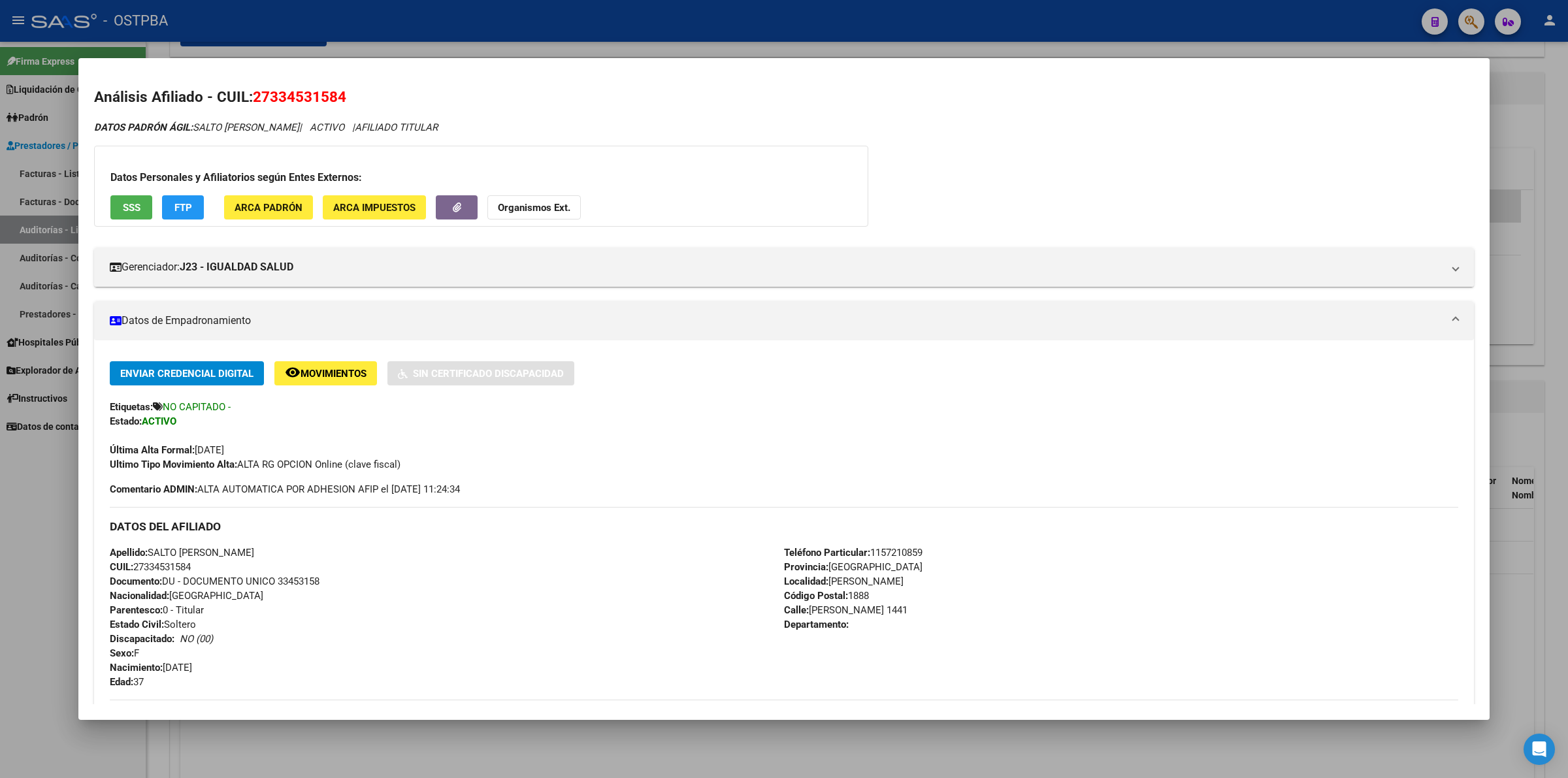
click at [1300, 93] on h2 "Análisis Afiliado - CUIL: 27334531584" at bounding box center [784, 97] width 1380 height 22
click at [1560, 232] on div at bounding box center [784, 389] width 1568 height 778
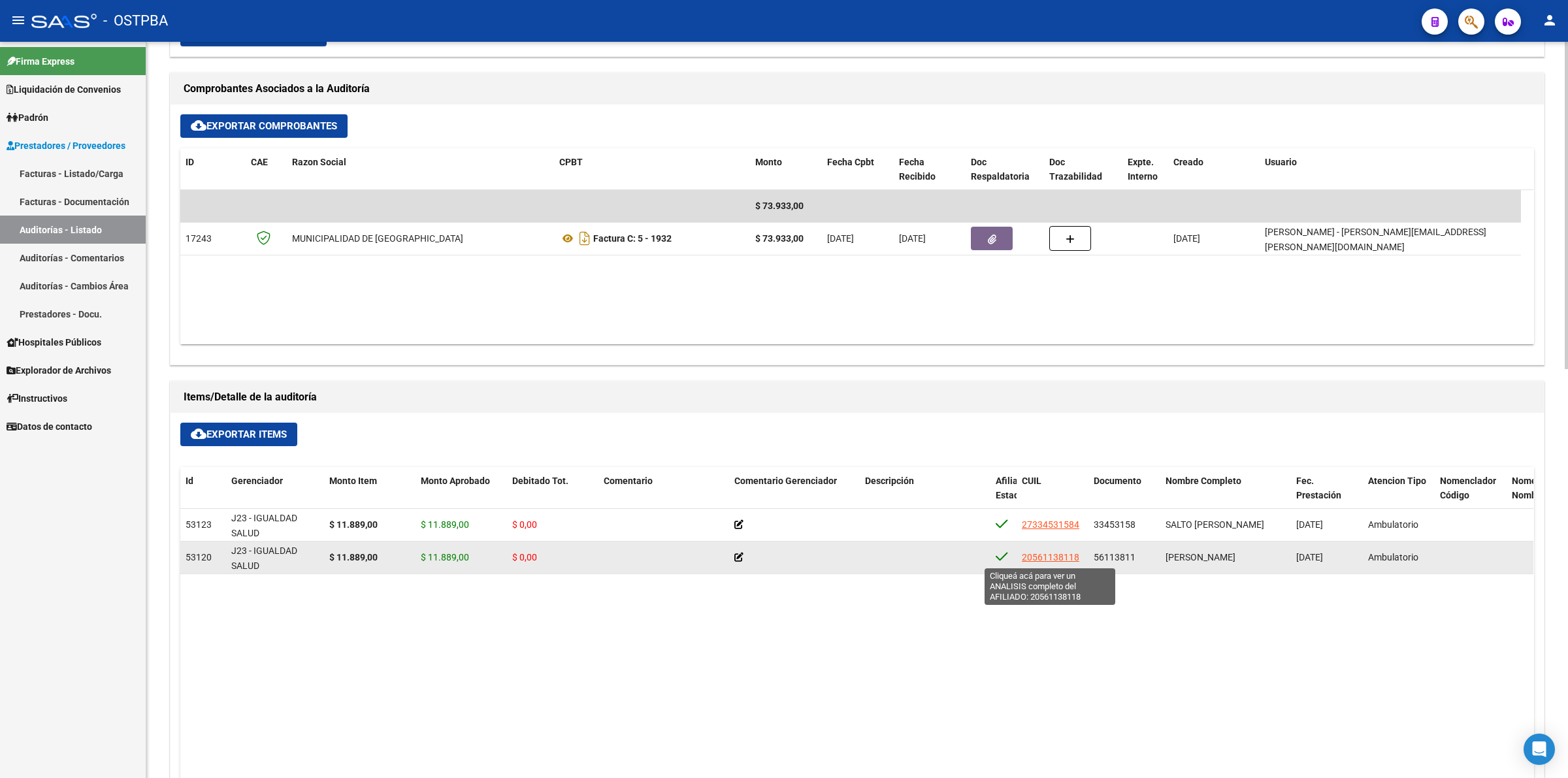
click at [1057, 560] on span "20561138118" at bounding box center [1050, 558] width 58 height 11
type textarea "20561138118"
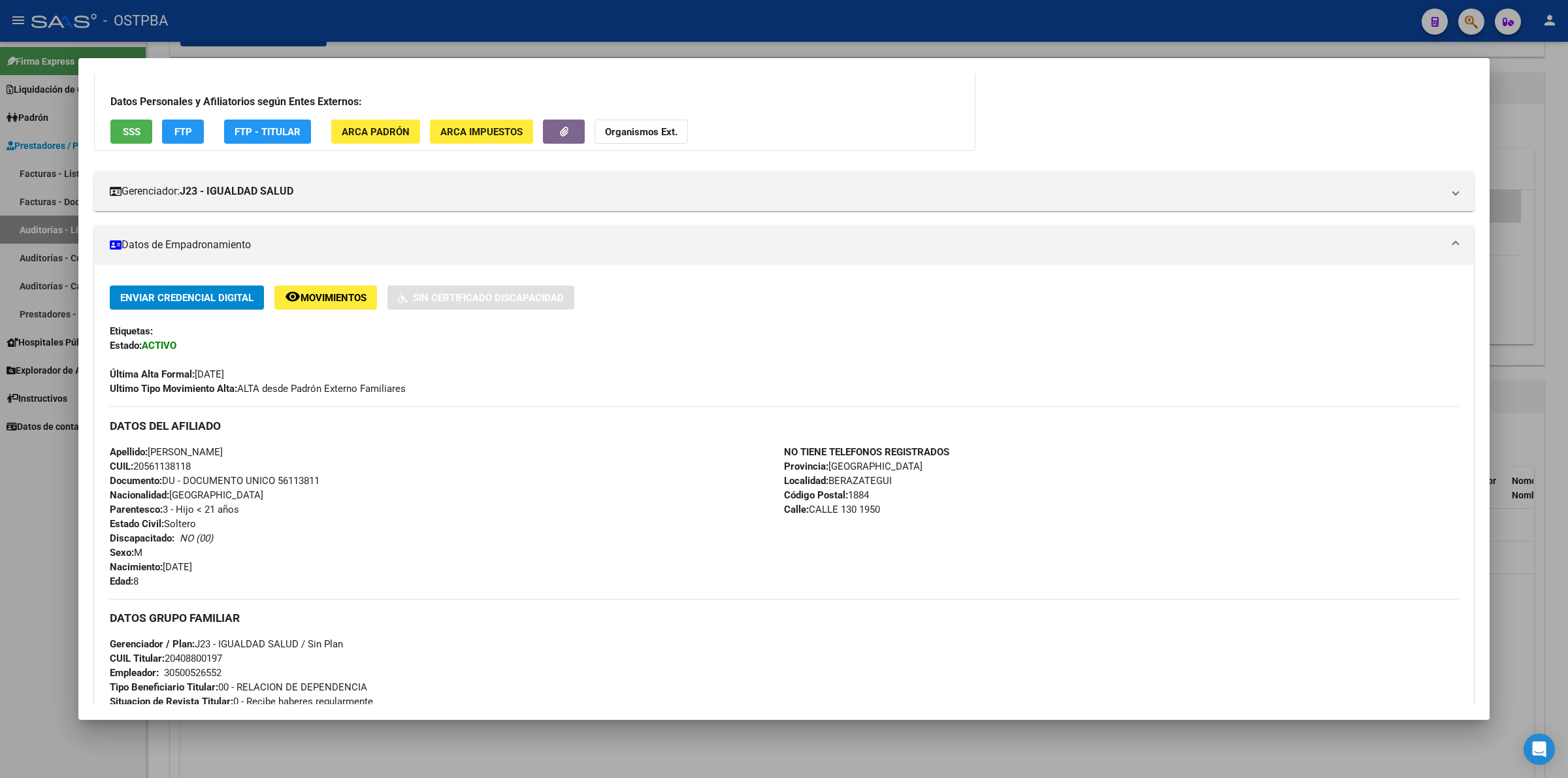
scroll to position [0, 0]
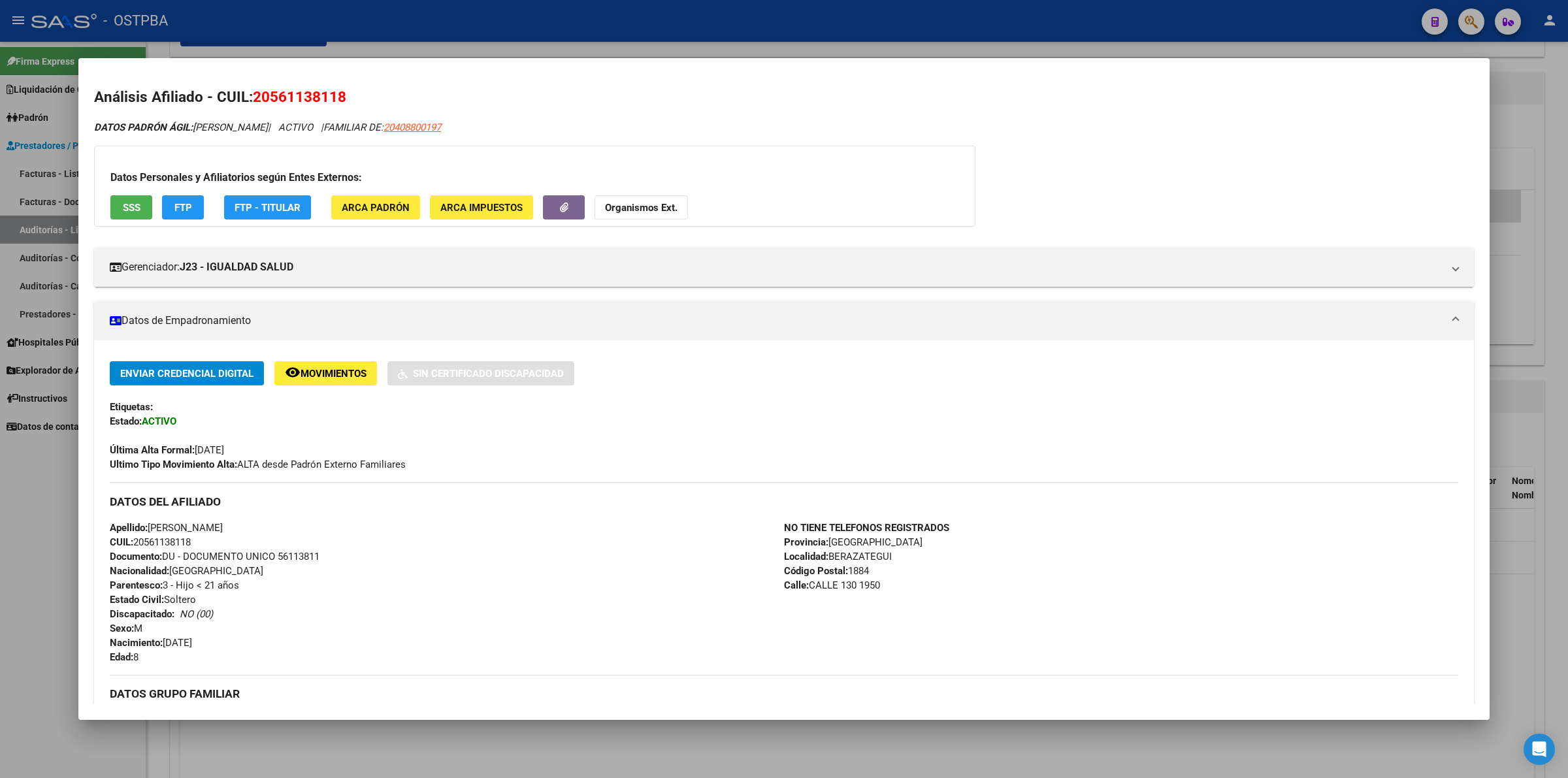
click at [1291, 106] on h2 "Análisis Afiliado - CUIL: 20561138118" at bounding box center [784, 97] width 1380 height 22
click at [1534, 384] on div at bounding box center [784, 389] width 1568 height 778
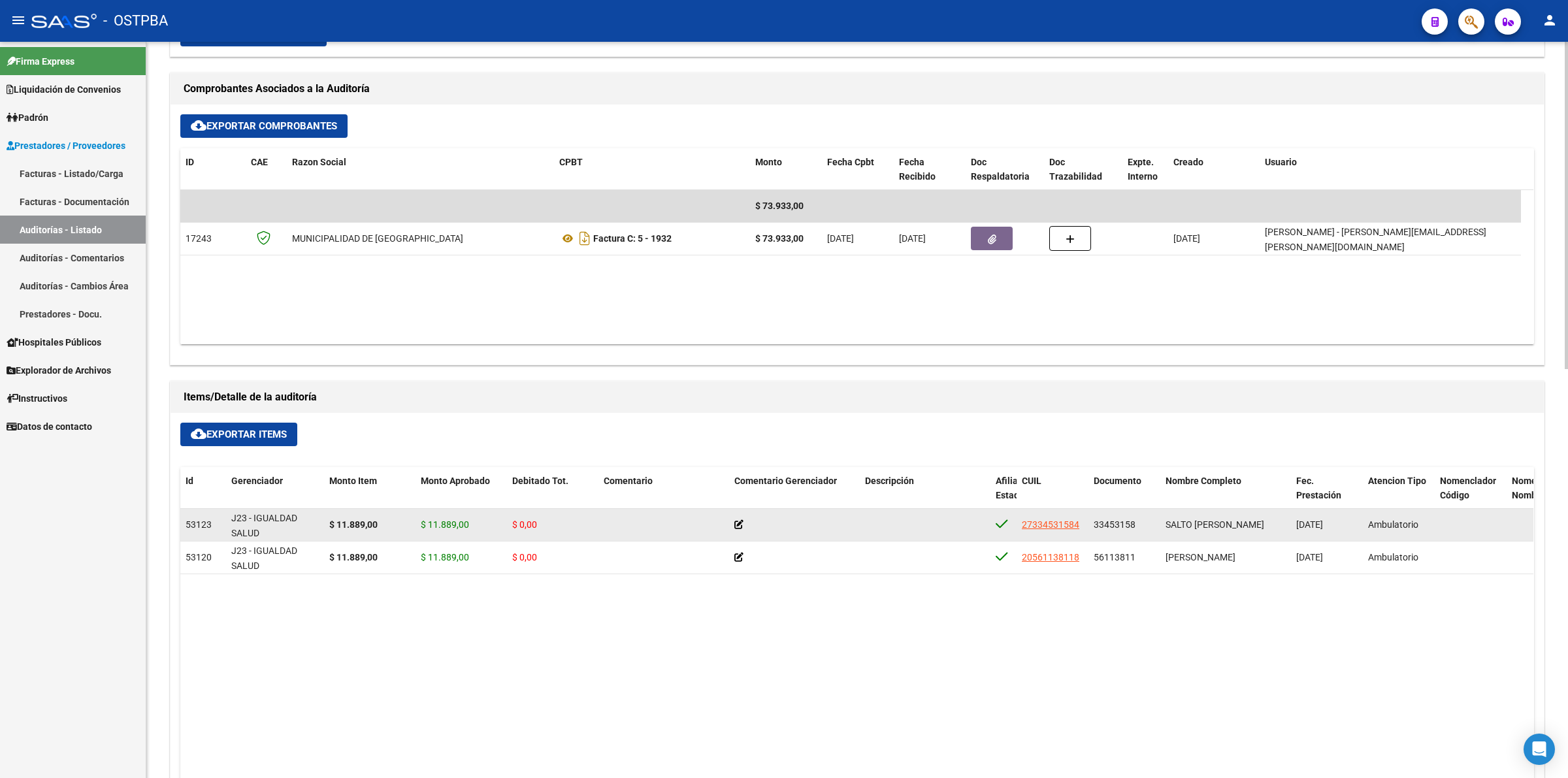
click at [740, 525] on icon at bounding box center [739, 525] width 9 height 9
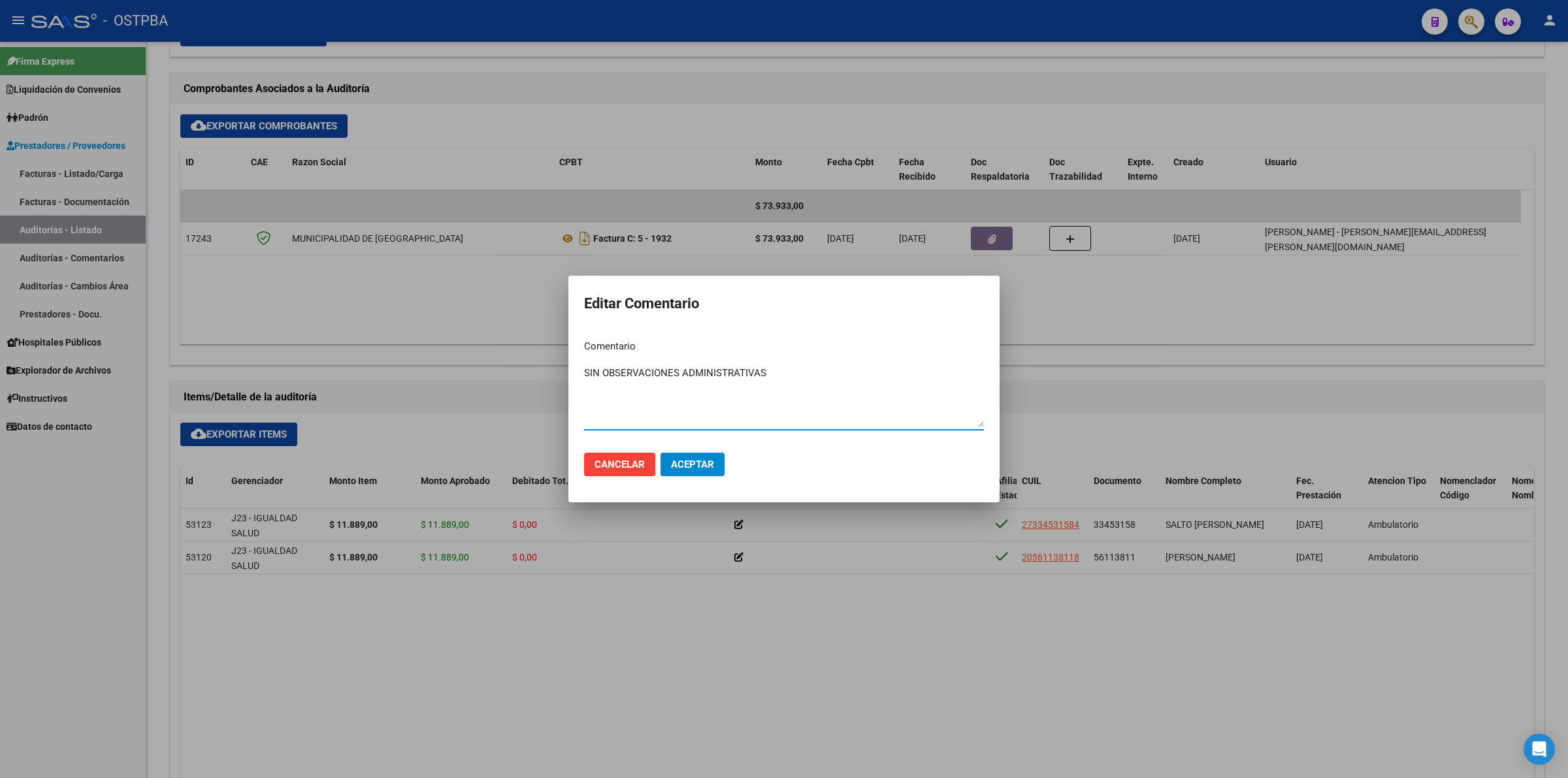
drag, startPoint x: 771, startPoint y: 377, endPoint x: 579, endPoint y: 384, distance: 192.1
click at [579, 384] on mat-dialog-content "Comentario SIN OBSERVACIONES ADMINISTRATIVAS Ingresar el comentario" at bounding box center [784, 385] width 431 height 113
type textarea "SIN OBSERVACIONES ADMINISTRATIVAS"
click at [699, 463] on span "Aceptar" at bounding box center [693, 464] width 43 height 12
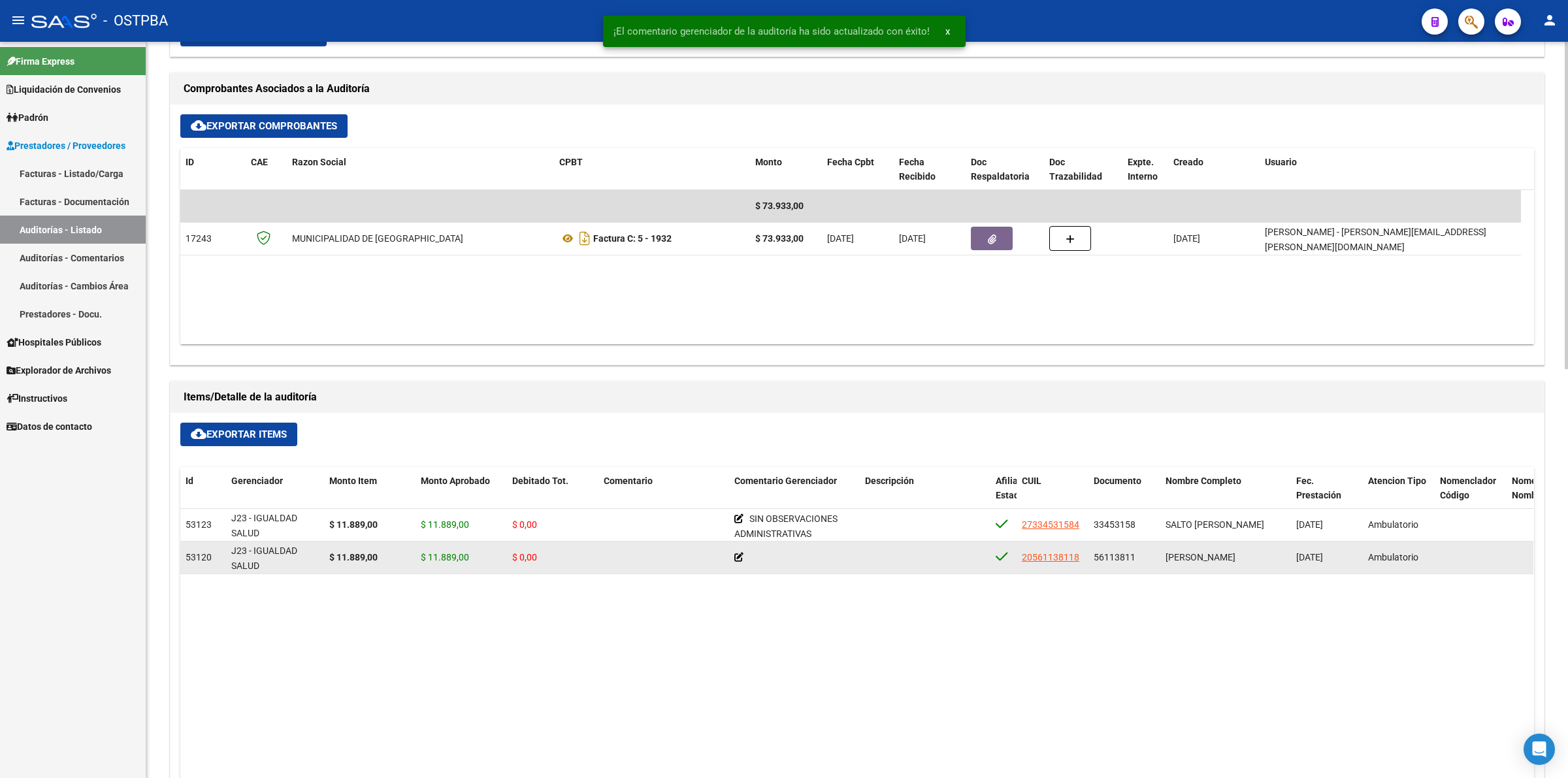
click at [738, 558] on icon at bounding box center [739, 558] width 9 height 9
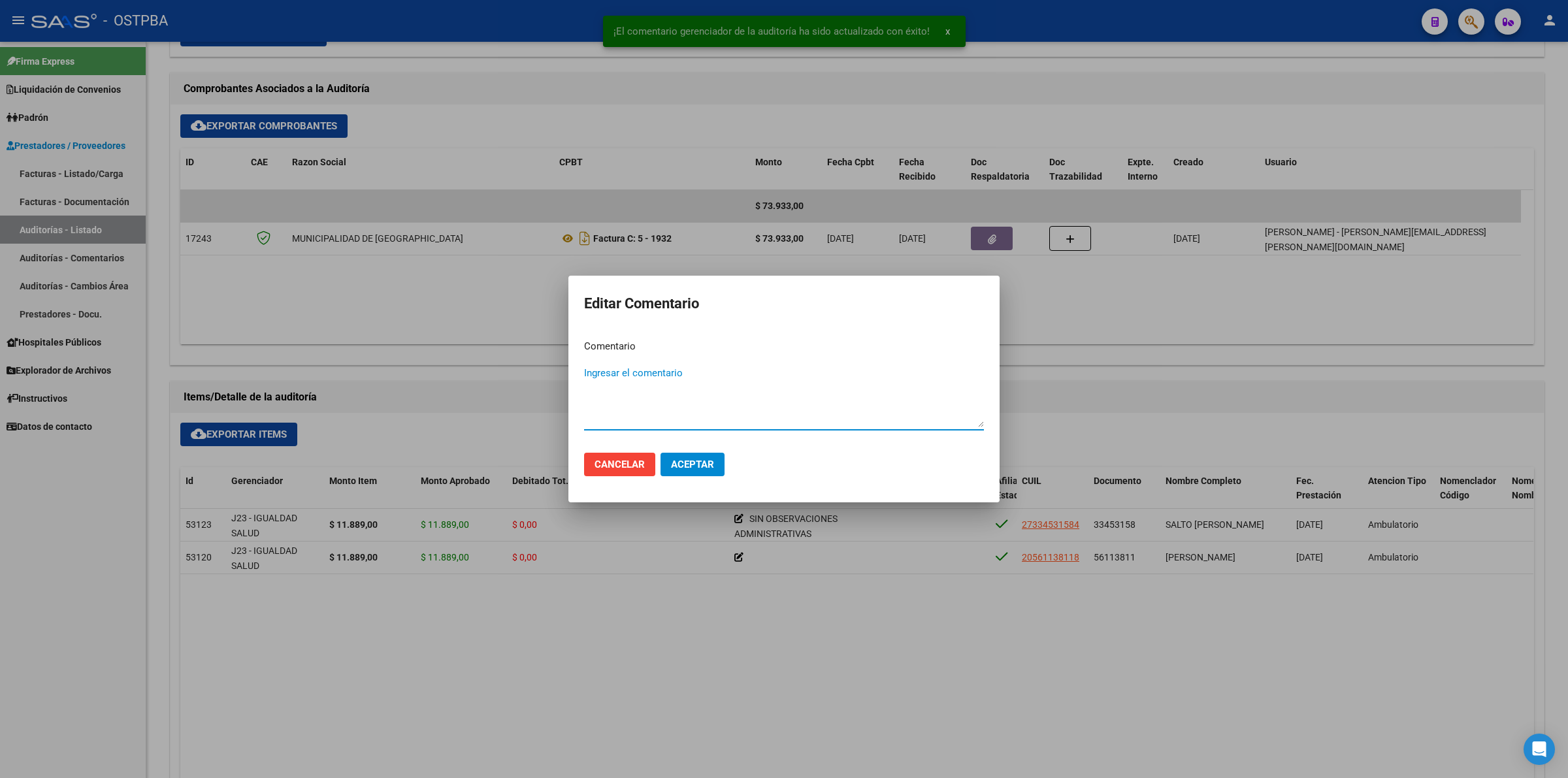
paste textarea "SIN OBSERVACIONES ADMINISTRATIVAS"
type textarea "SIN OBSERVACIONES ADMINISTRATIVAS"
click at [690, 461] on span "Aceptar" at bounding box center [693, 464] width 43 height 12
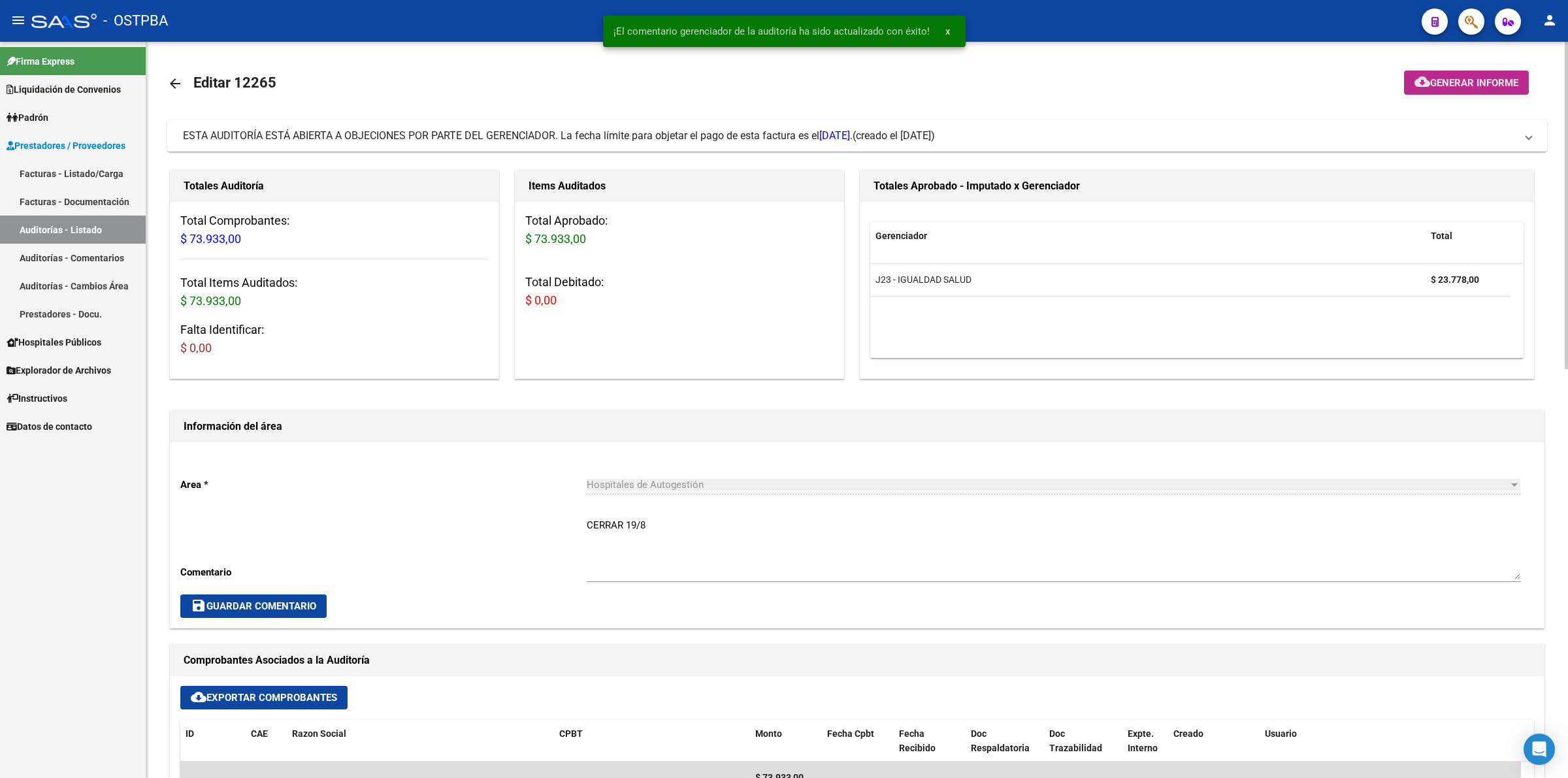
click at [1481, 81] on span "Generar informe" at bounding box center [1474, 83] width 88 height 12
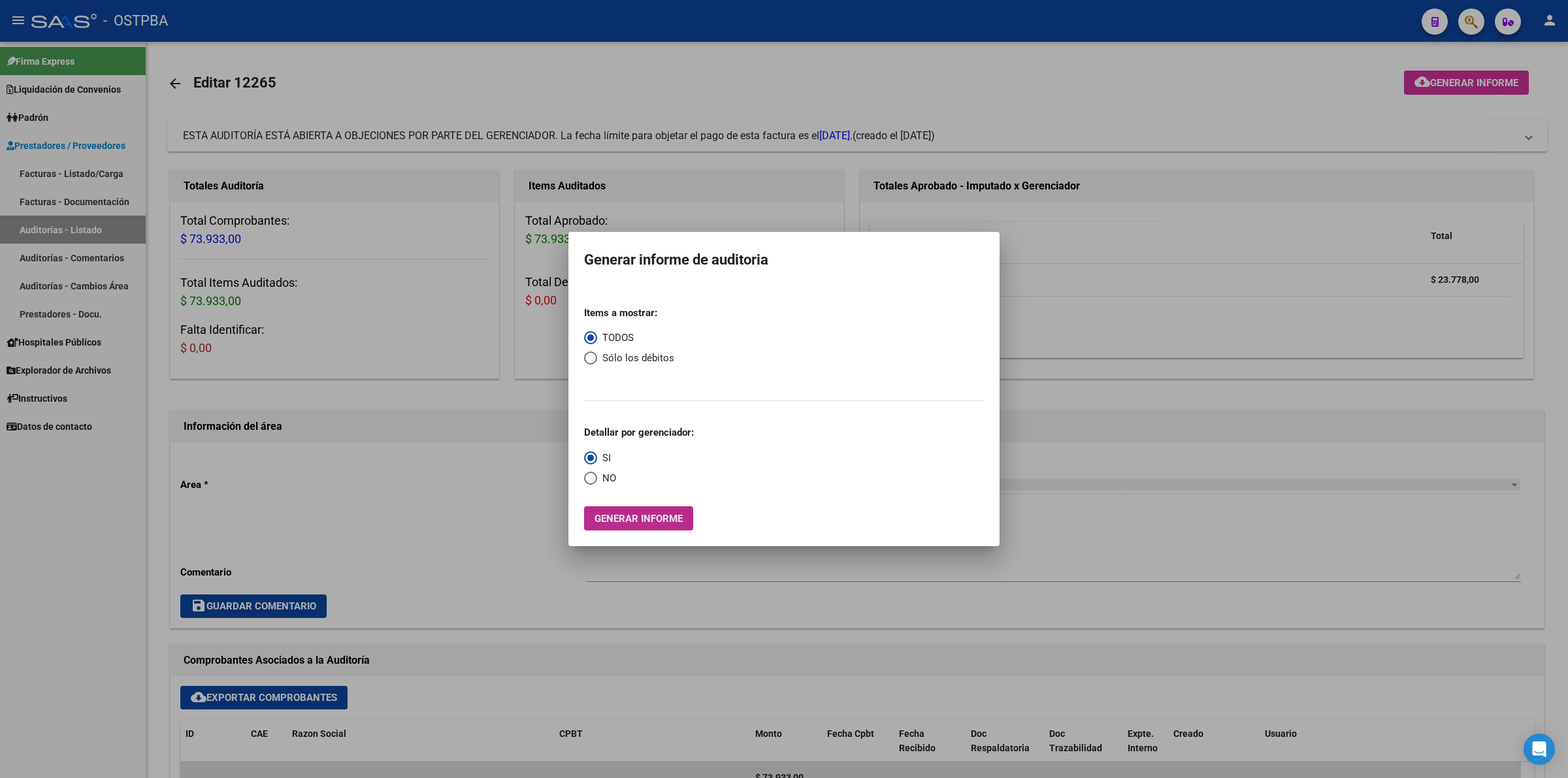
click at [641, 522] on span "Generar informe" at bounding box center [638, 519] width 88 height 12
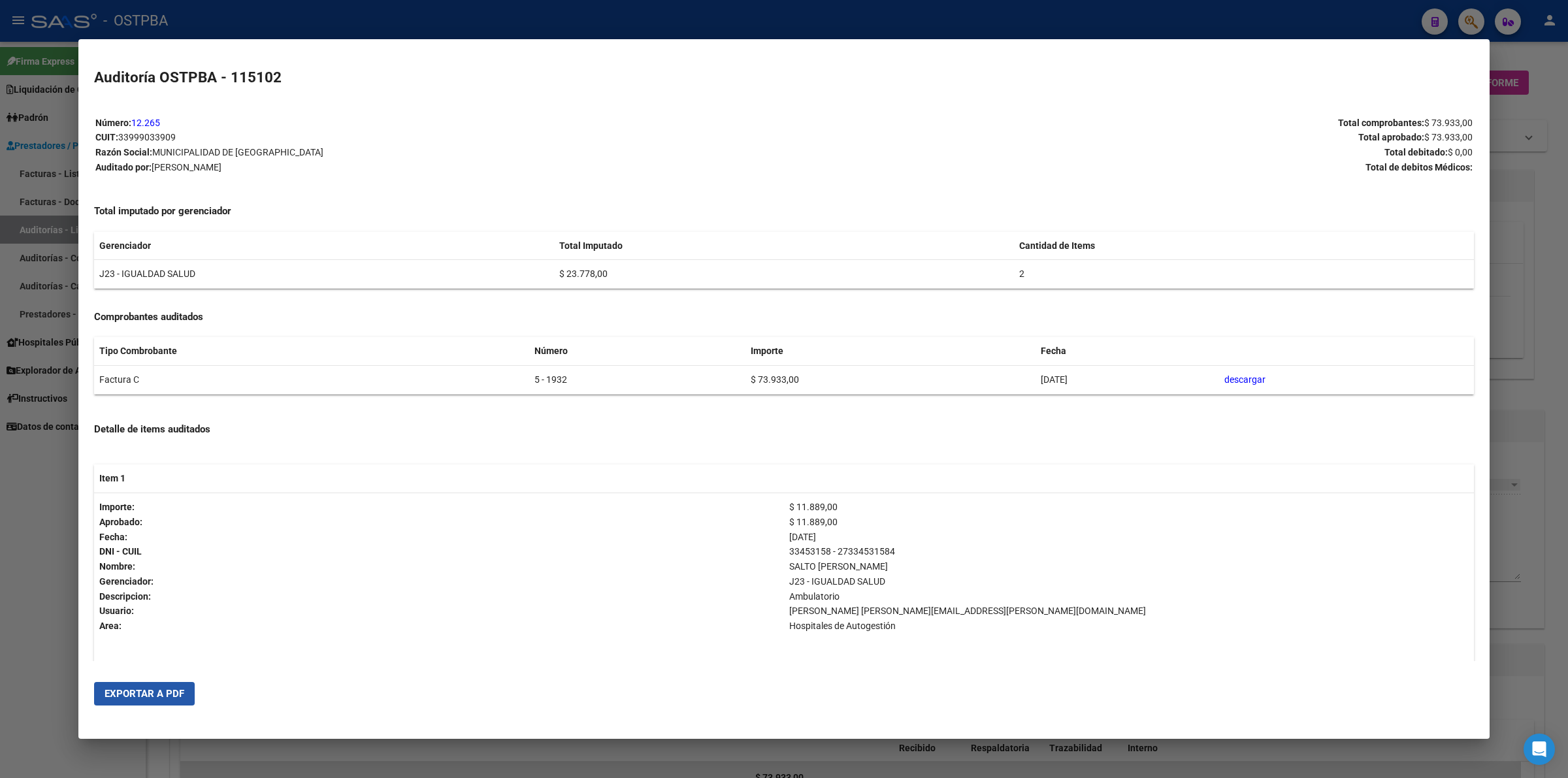
click at [166, 691] on span "Exportar a PDF" at bounding box center [144, 694] width 80 height 12
drag, startPoint x: 1562, startPoint y: 309, endPoint x: 1527, endPoint y: 389, distance: 87.3
click at [1562, 309] on div at bounding box center [784, 389] width 1568 height 778
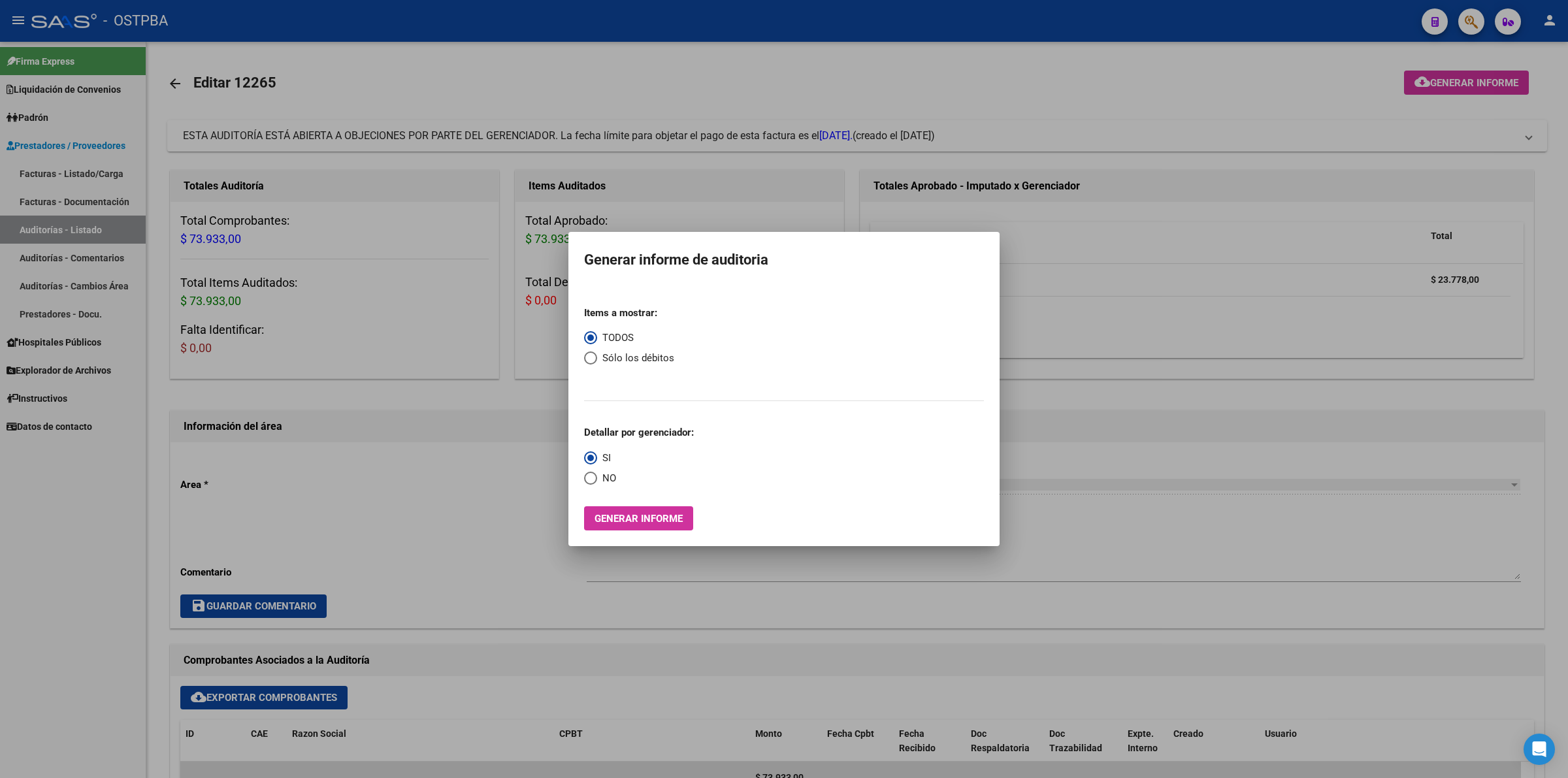
click at [1207, 298] on div at bounding box center [784, 389] width 1568 height 778
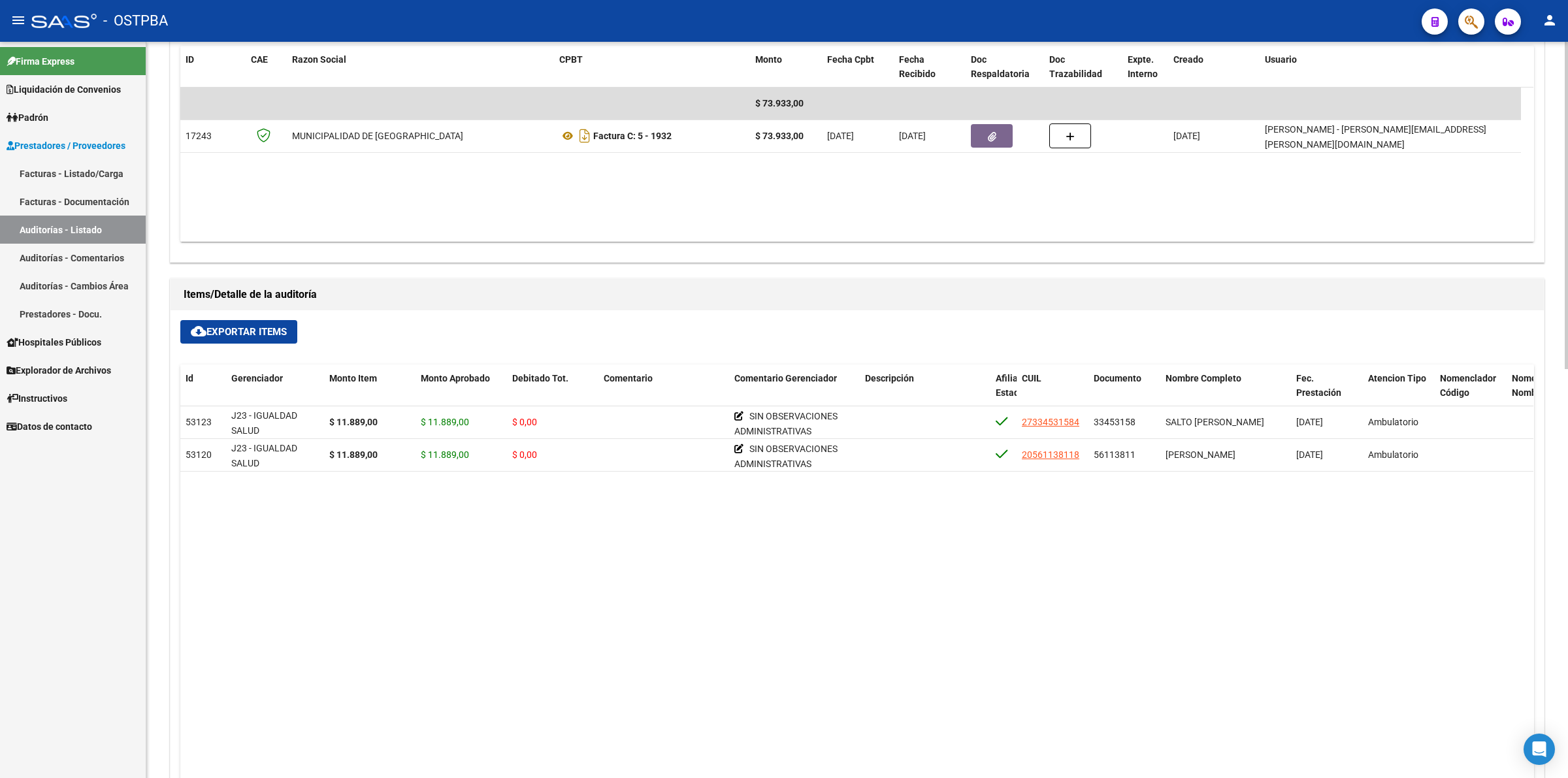
scroll to position [817, 0]
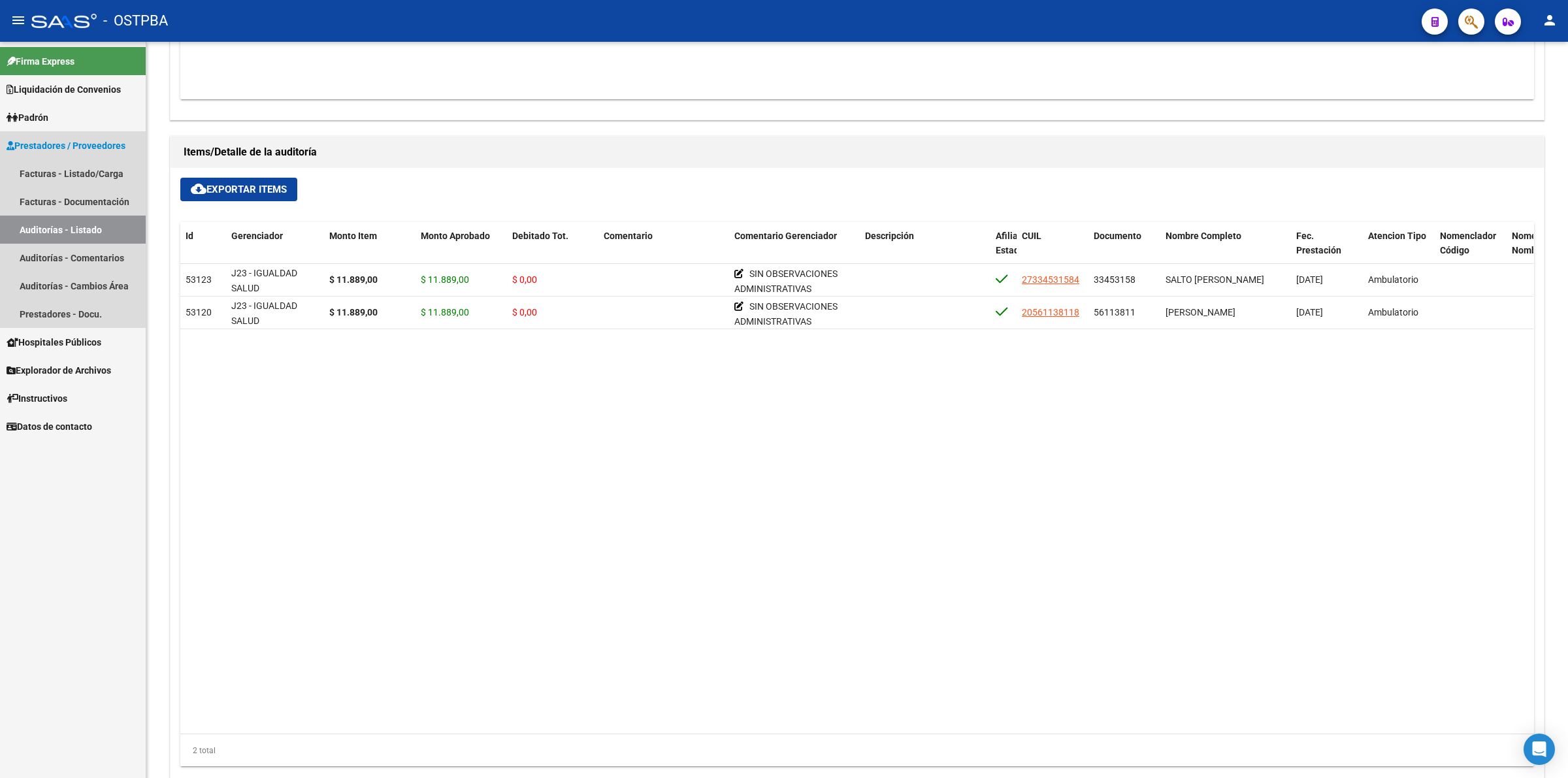
click at [99, 223] on link "Auditorías - Listado" at bounding box center [73, 229] width 146 height 28
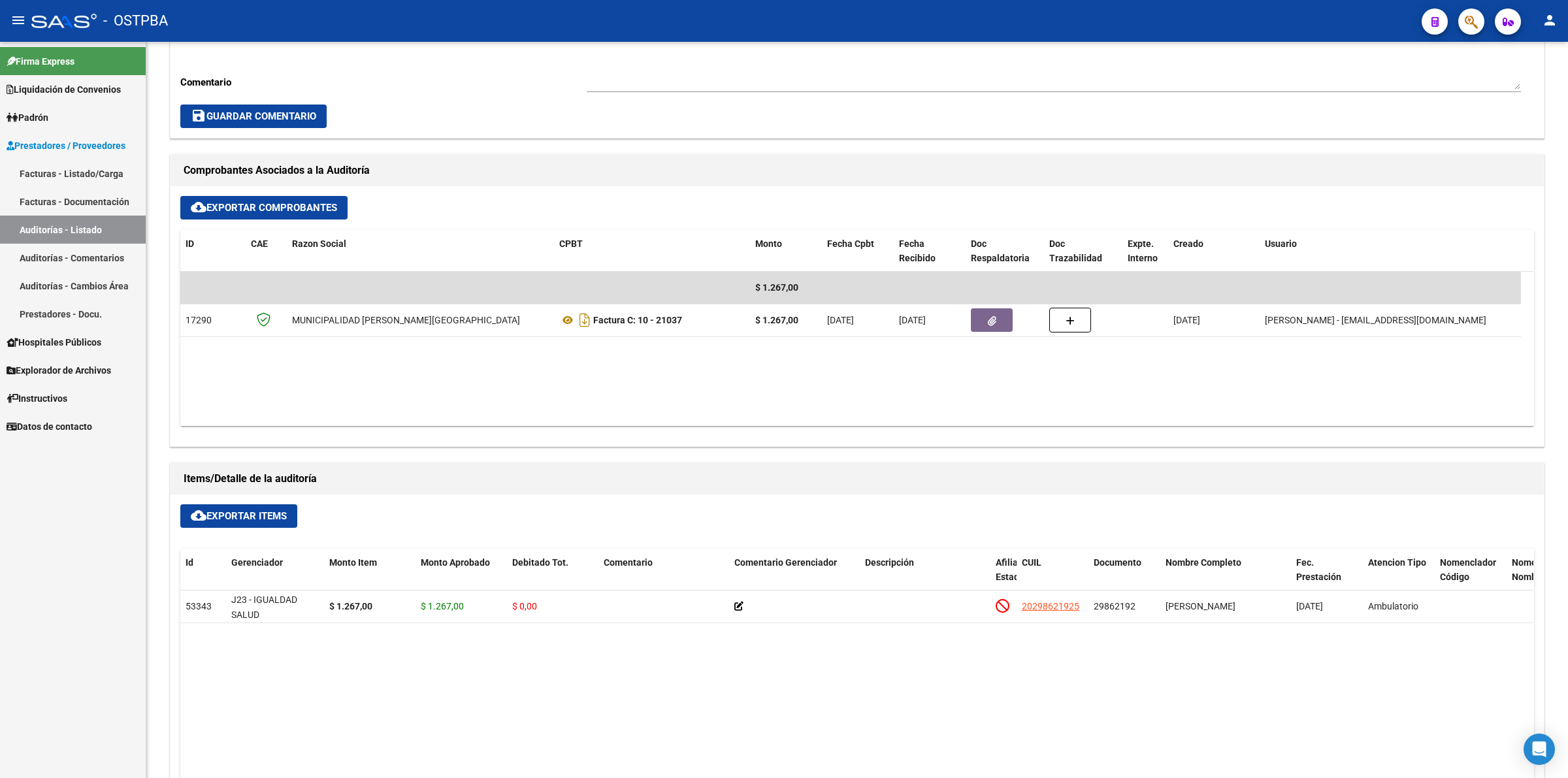
scroll to position [572, 0]
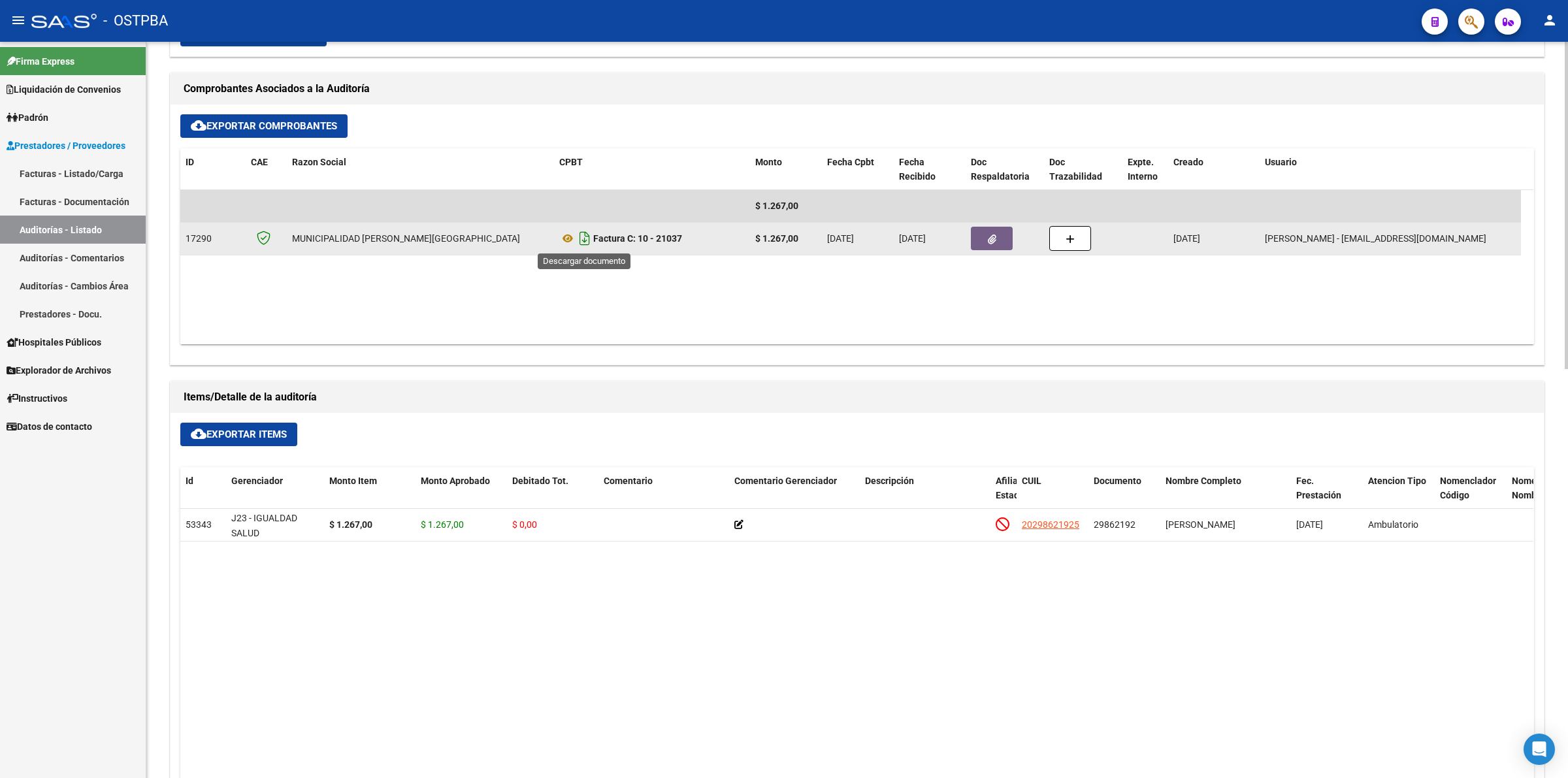
click at [580, 245] on icon "Descargar documento" at bounding box center [585, 238] width 17 height 21
click at [993, 239] on icon "button" at bounding box center [992, 239] width 8 height 10
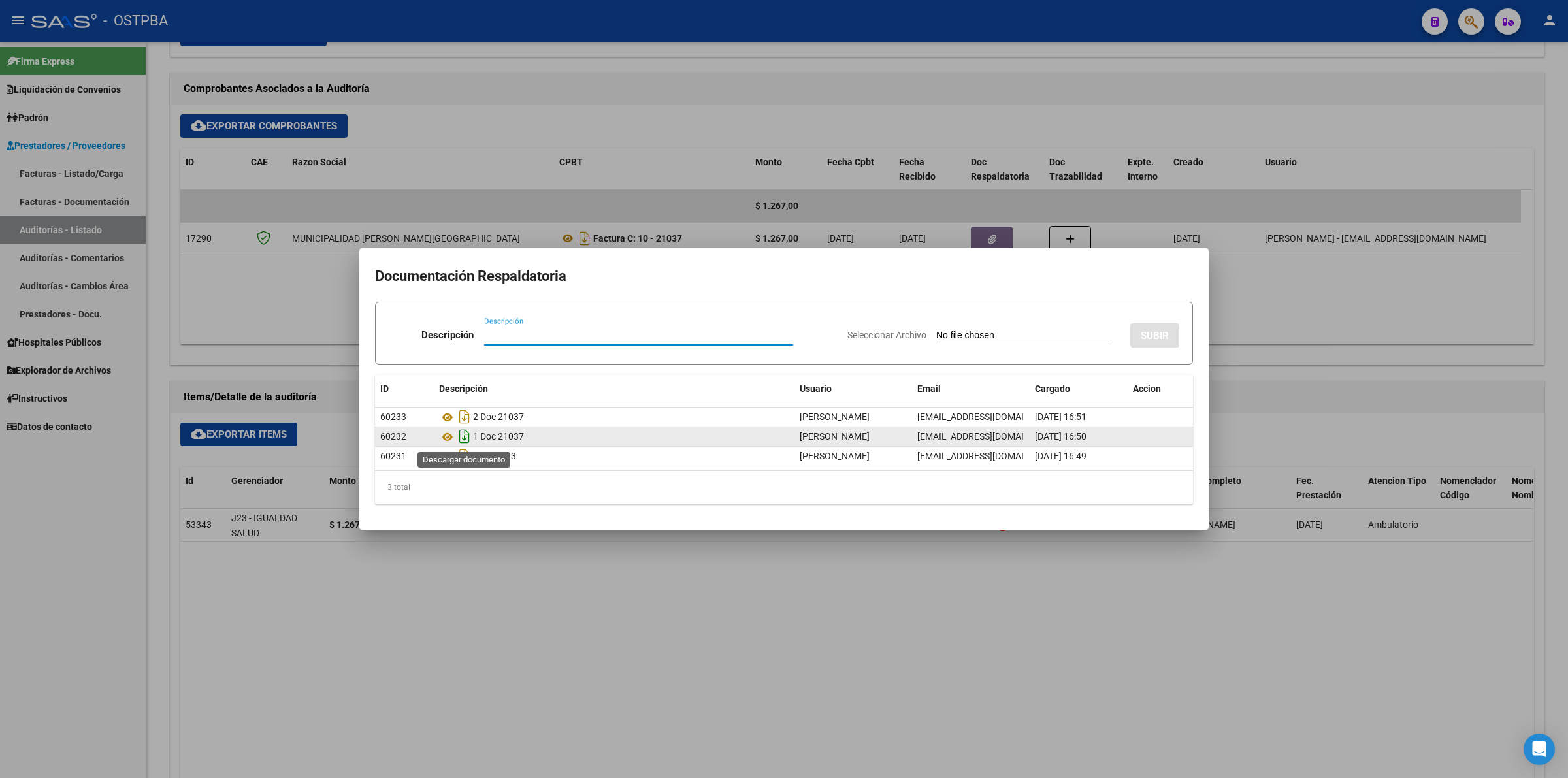
click at [464, 437] on icon "Descargar documento" at bounding box center [465, 436] width 17 height 21
click at [763, 575] on div at bounding box center [784, 389] width 1568 height 778
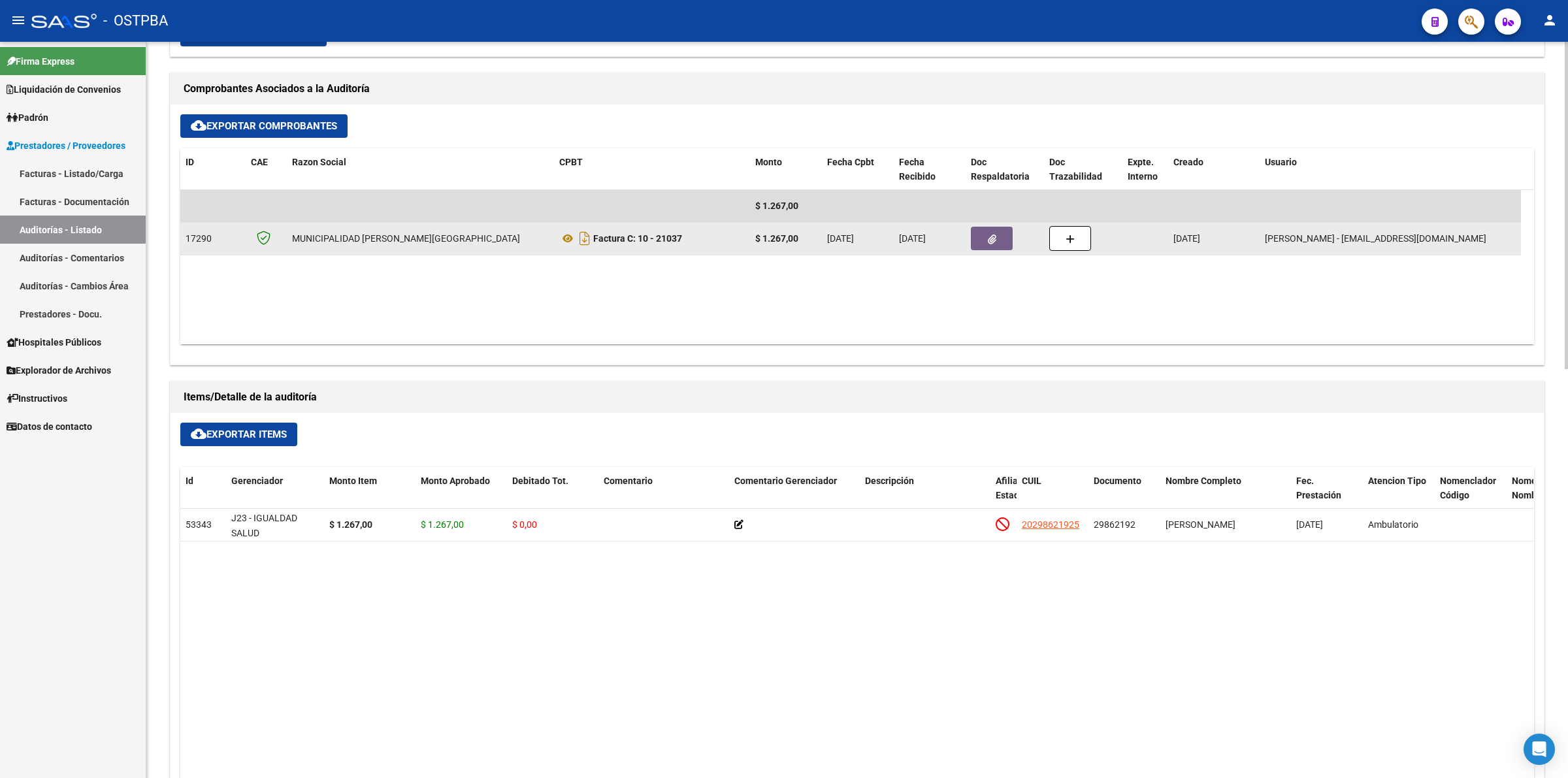
click at [998, 232] on button "button" at bounding box center [992, 239] width 42 height 24
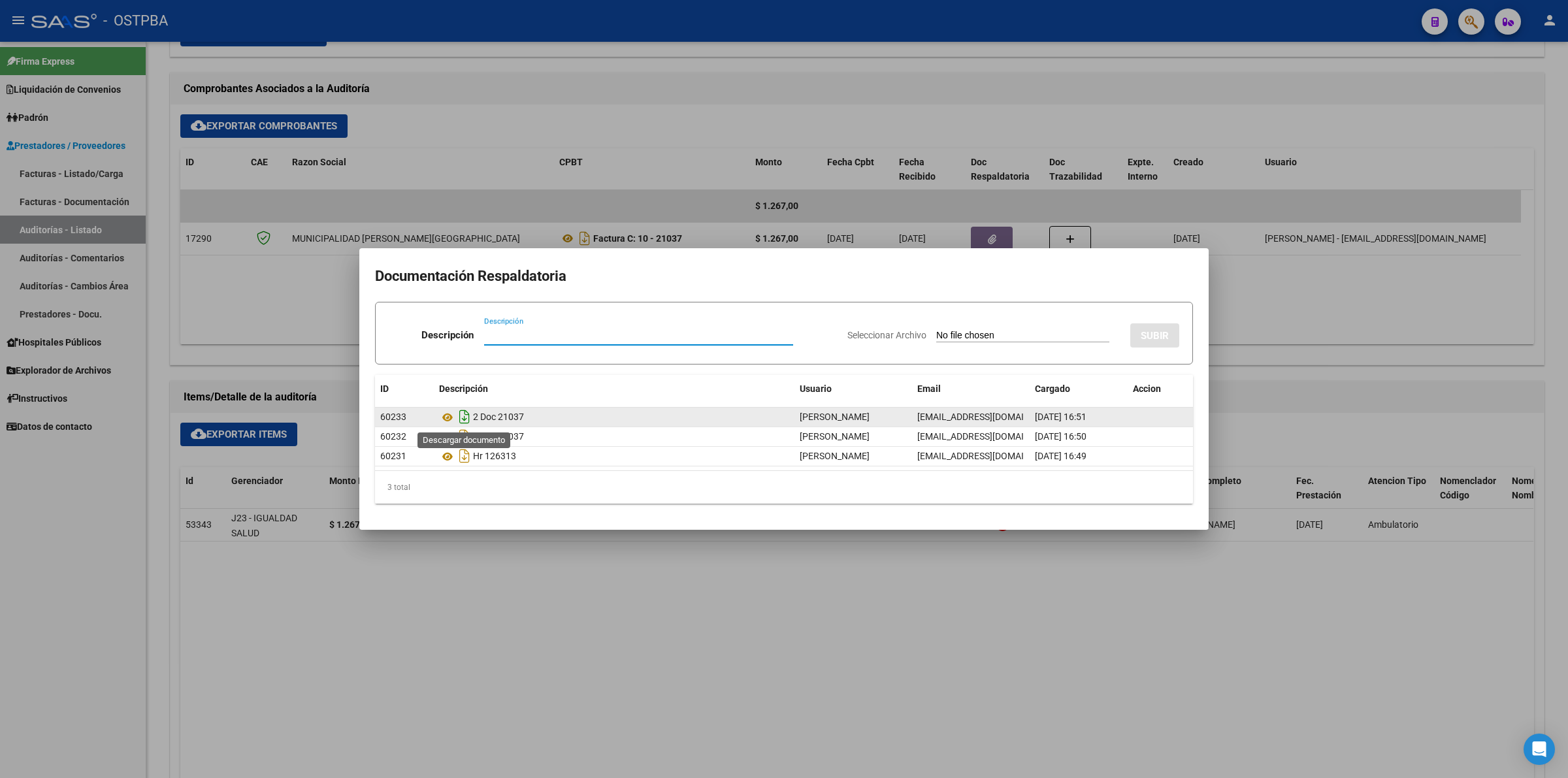
click at [465, 417] on icon "Descargar documento" at bounding box center [465, 417] width 17 height 21
click at [977, 616] on div at bounding box center [784, 389] width 1568 height 778
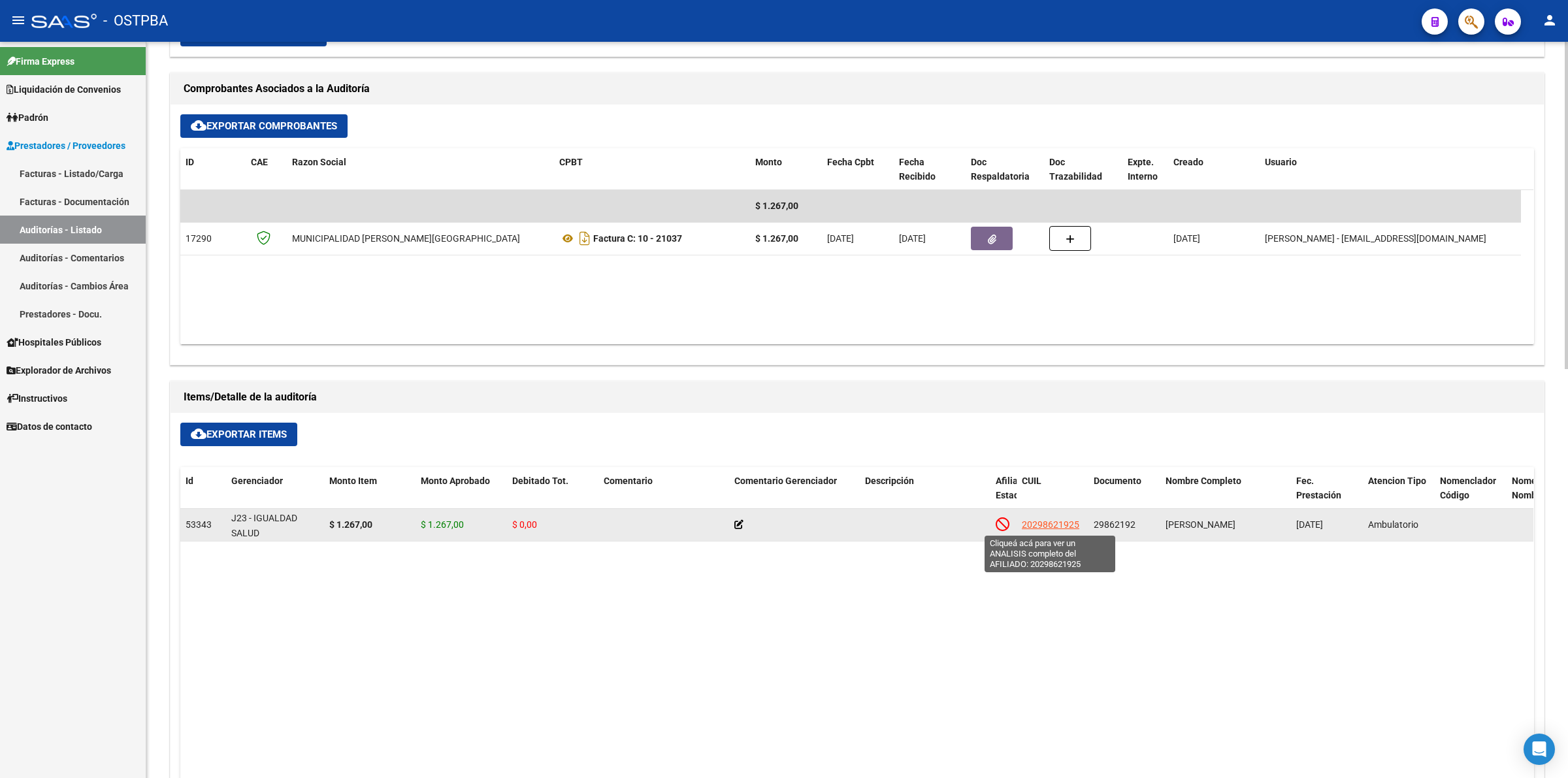
click at [1057, 520] on span "20298621925" at bounding box center [1050, 525] width 58 height 11
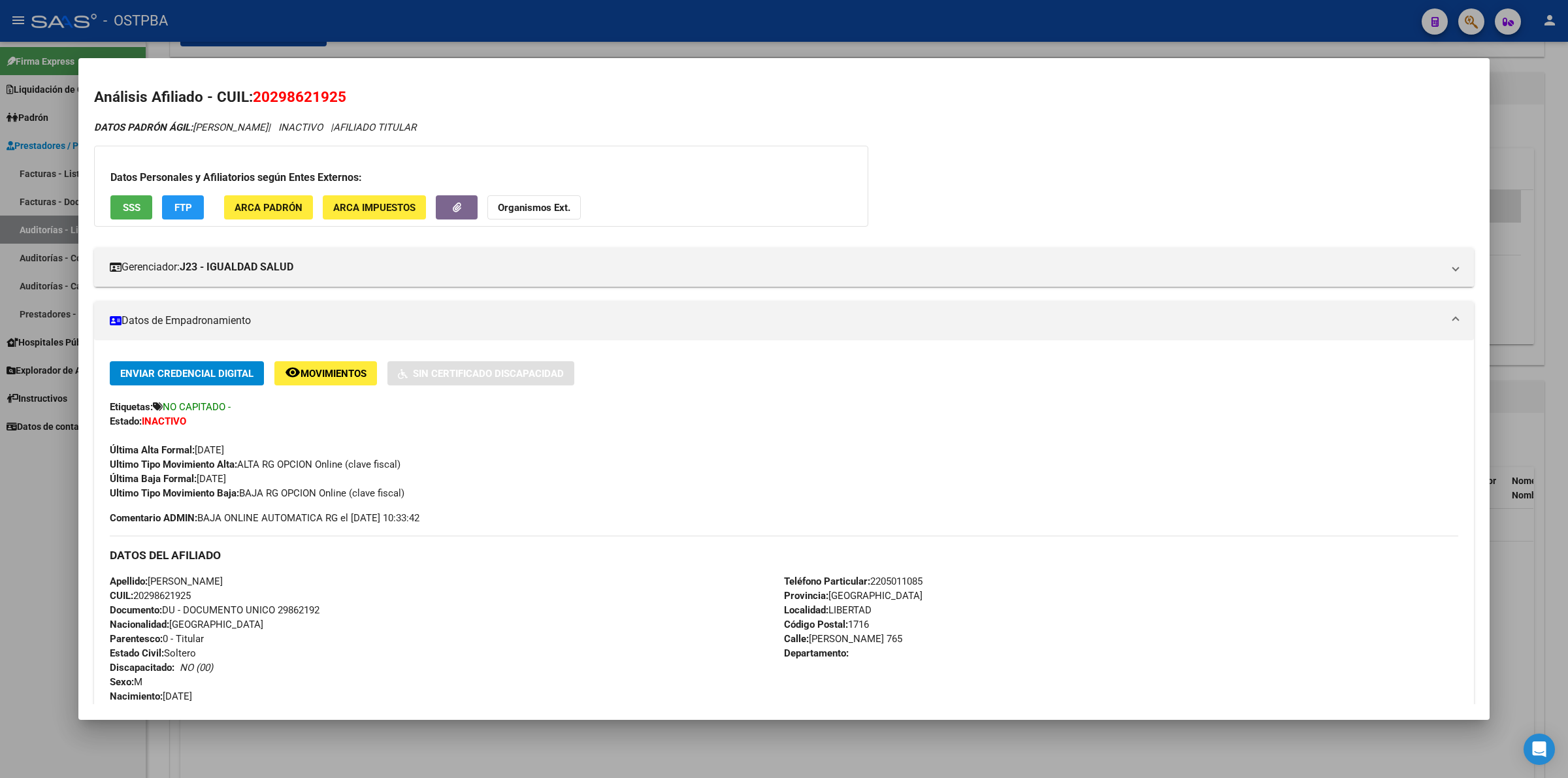
click at [1342, 141] on div "DATOS PADRÓN ÁGIL: BURKARDT JAVIER ADRIAN | INACTIVO | AFILIADO TITULAR Datos P…" at bounding box center [784, 594] width 1380 height 948
click at [1563, 108] on div at bounding box center [784, 389] width 1568 height 778
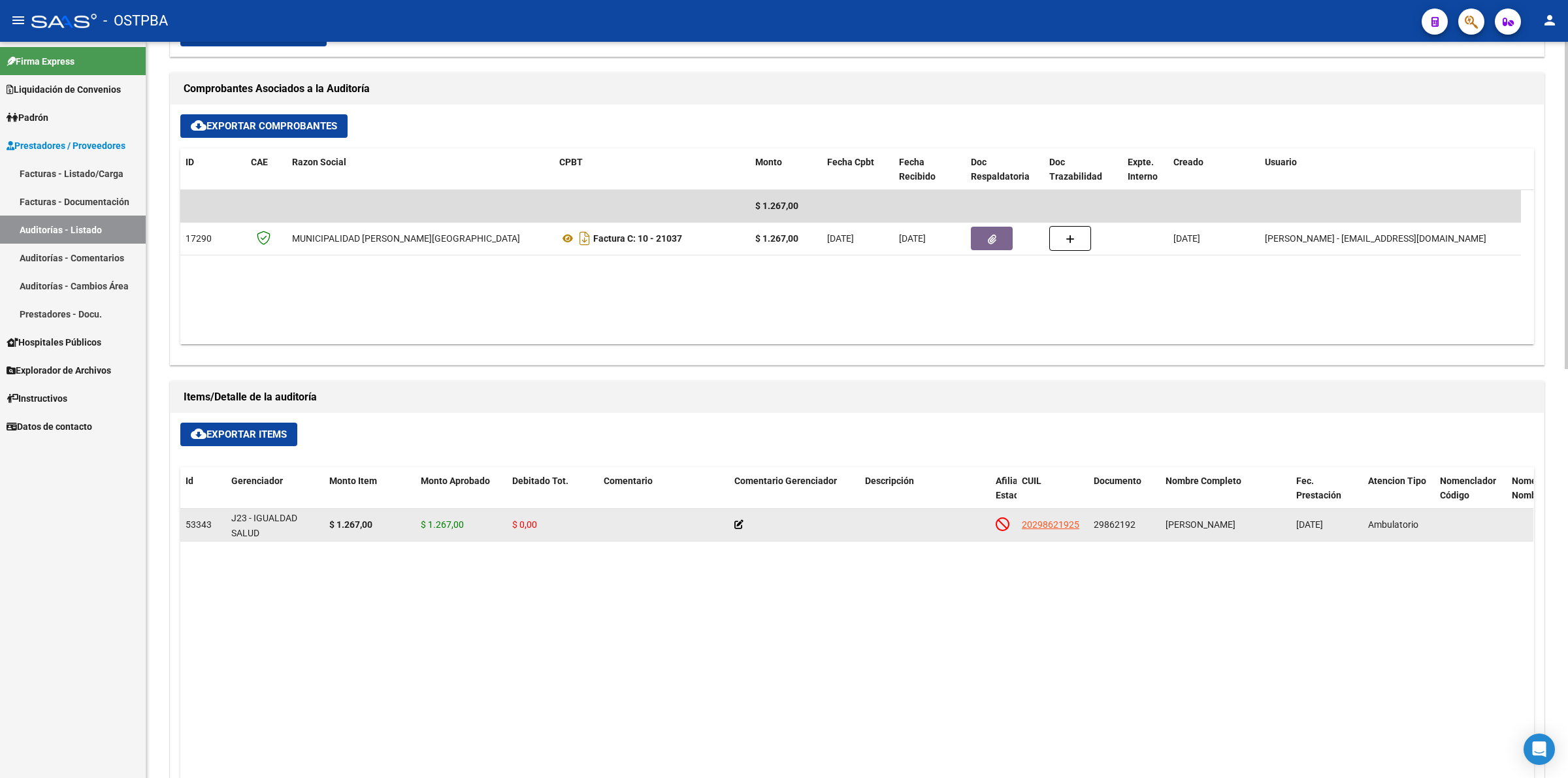
click at [1040, 518] on app-link-go-to "20298621925" at bounding box center [1050, 526] width 58 height 15
click at [1043, 527] on span "20298621925" at bounding box center [1050, 525] width 58 height 11
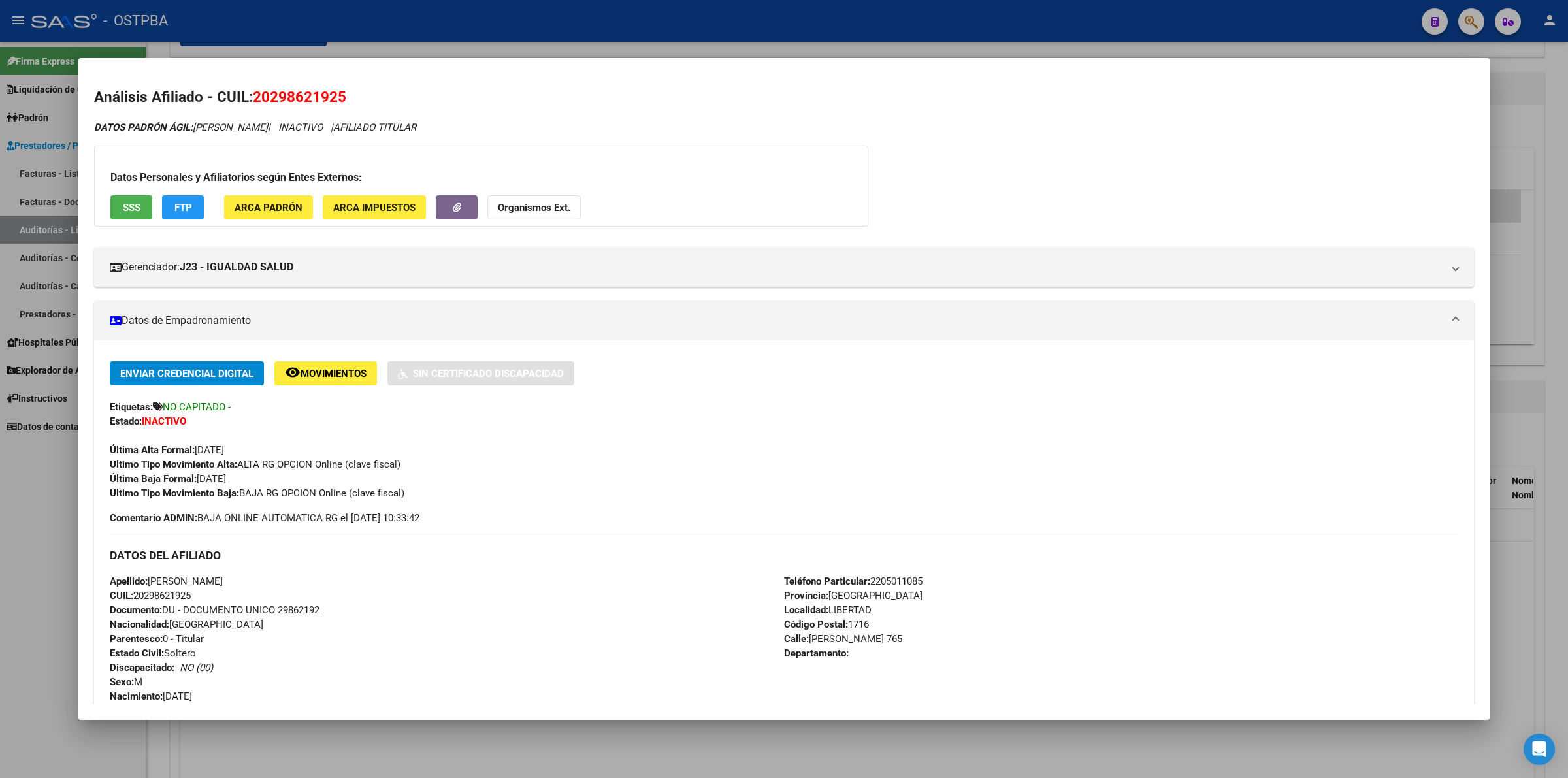
click at [1558, 377] on div at bounding box center [784, 389] width 1568 height 778
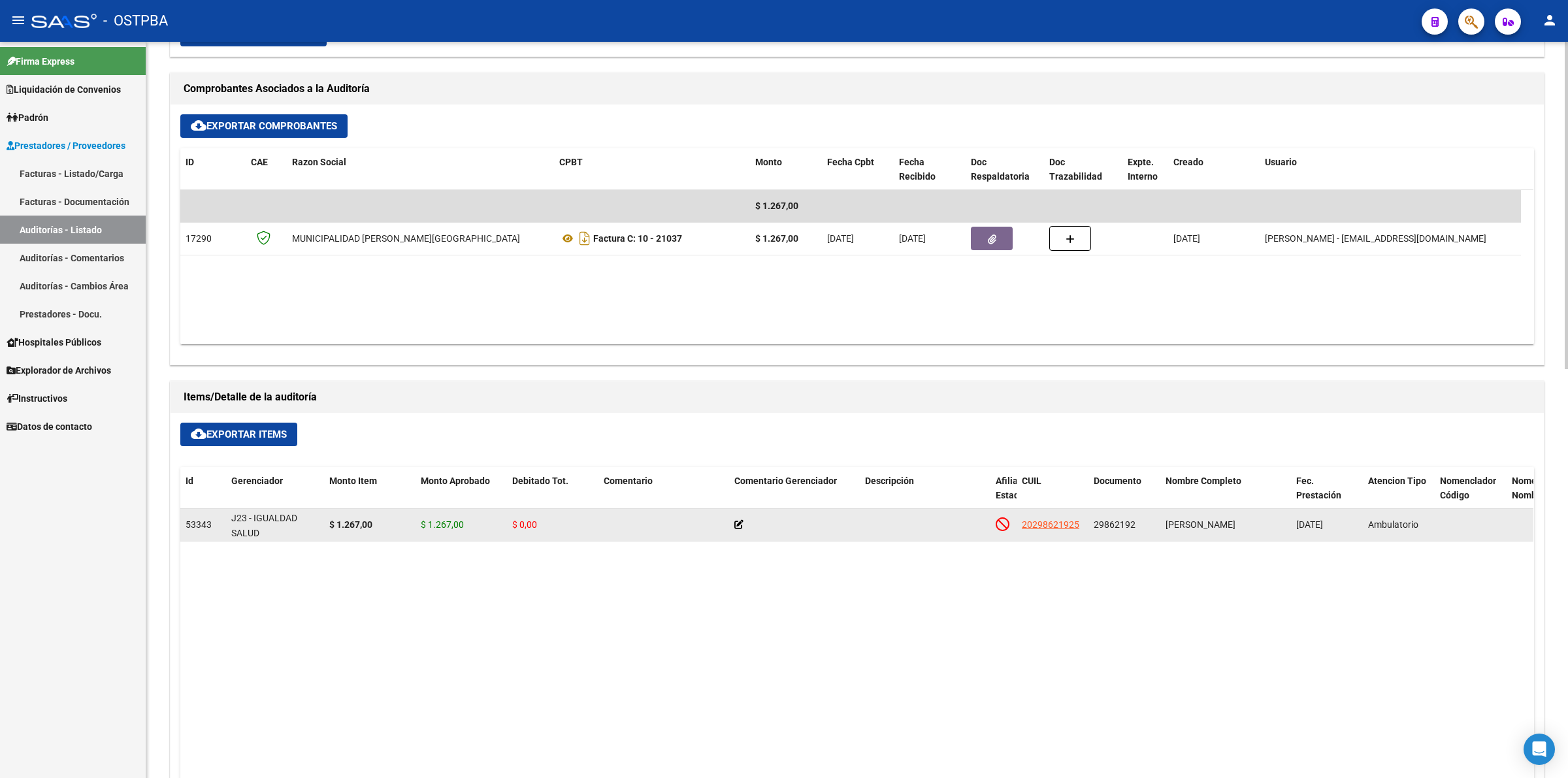
click at [733, 523] on datatable-body-cell at bounding box center [795, 526] width 130 height 32
click at [743, 527] on icon at bounding box center [739, 525] width 9 height 9
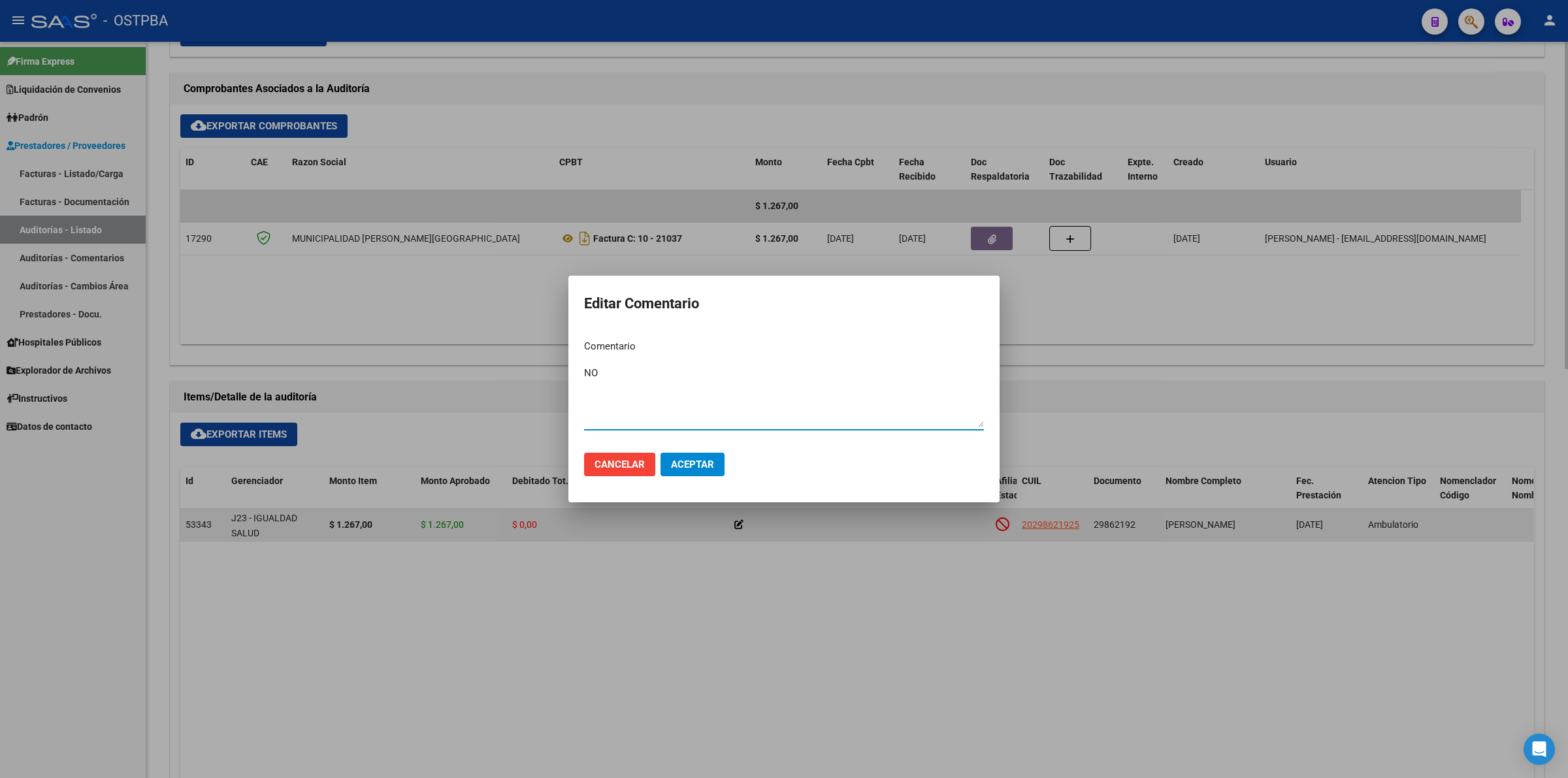
type textarea "N"
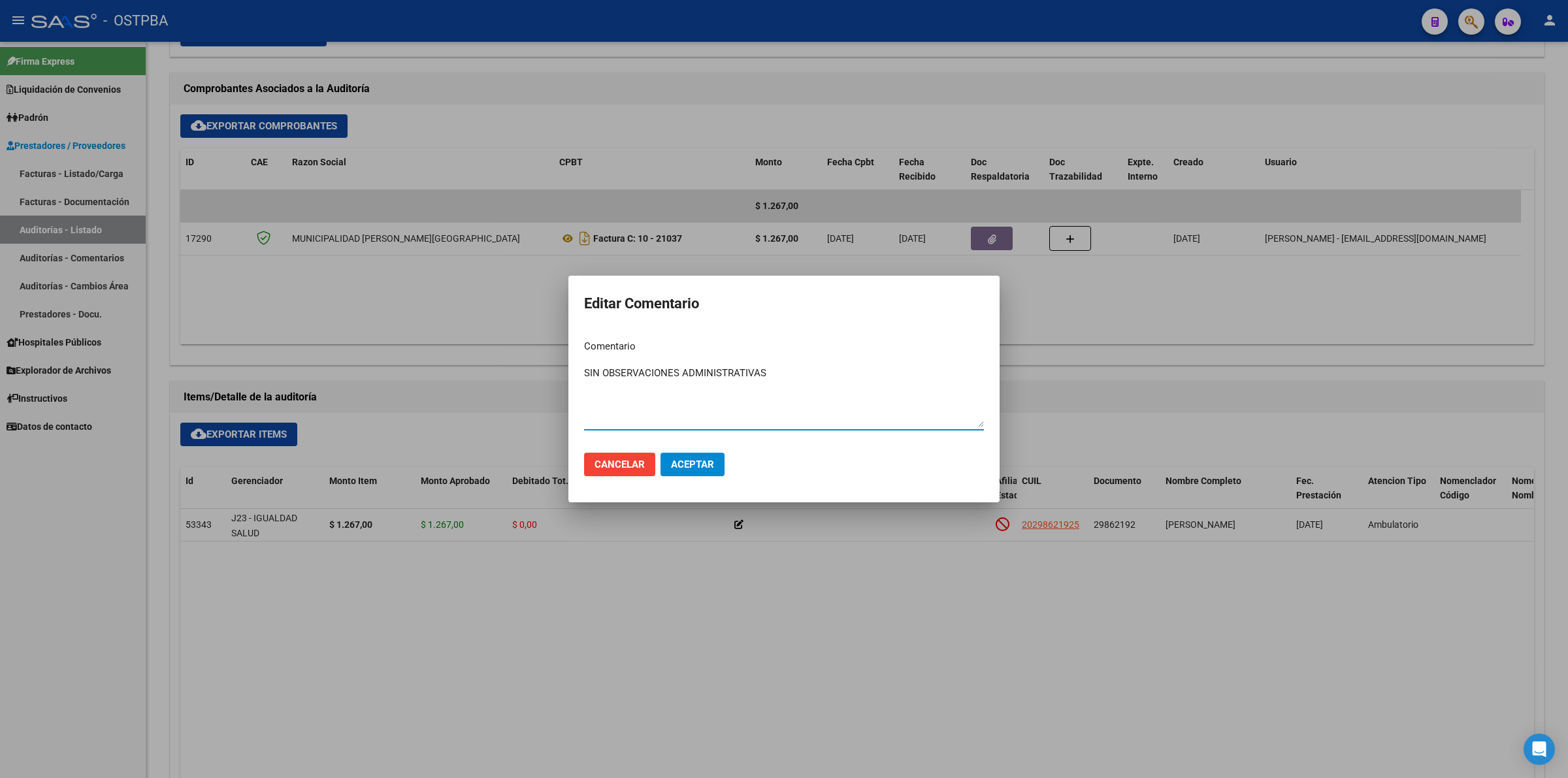
type textarea "SIN OBSERVACIONES ADMINISTRATIVAS"
click at [691, 465] on span "Aceptar" at bounding box center [693, 464] width 43 height 12
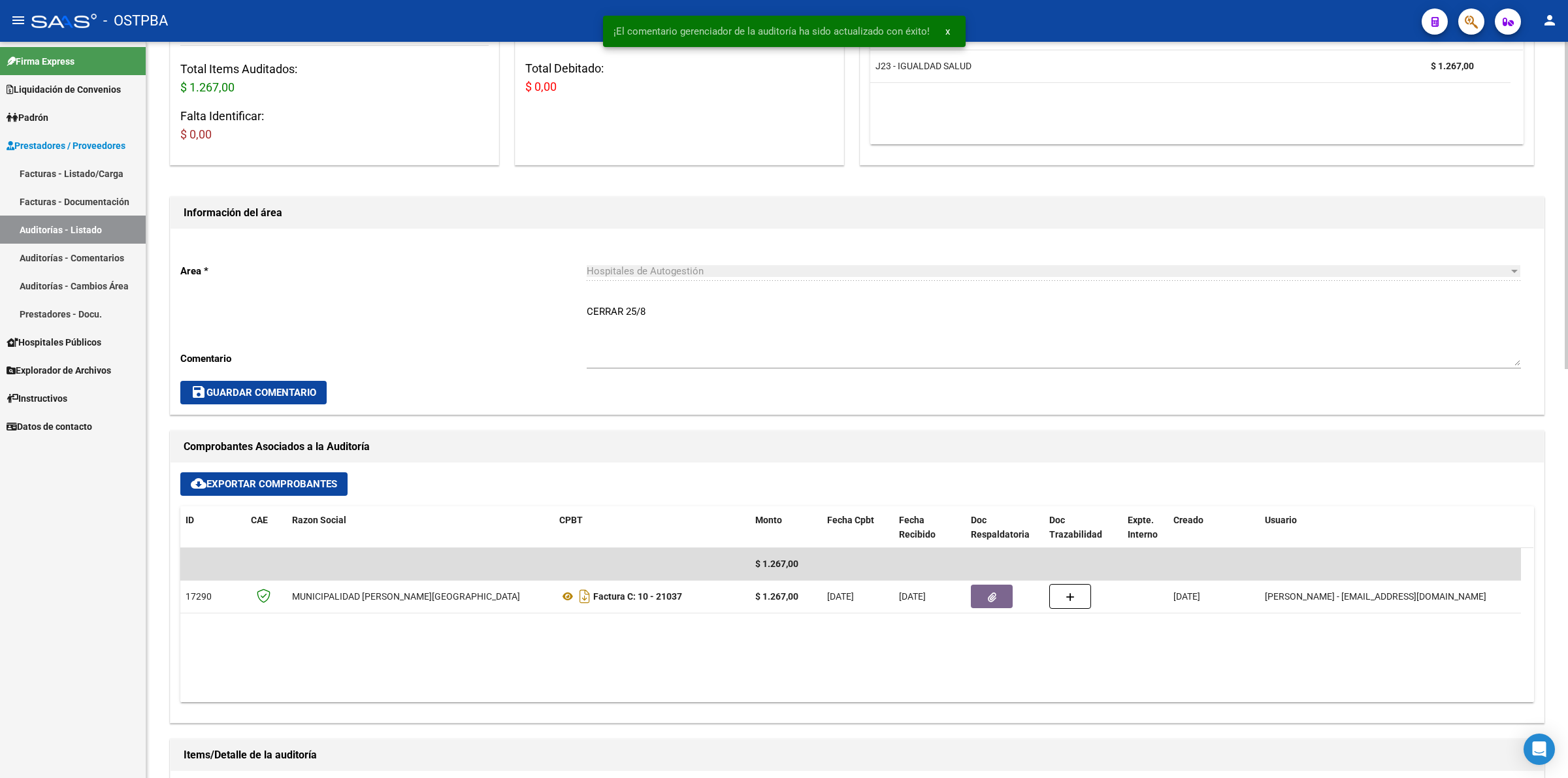
scroll to position [0, 0]
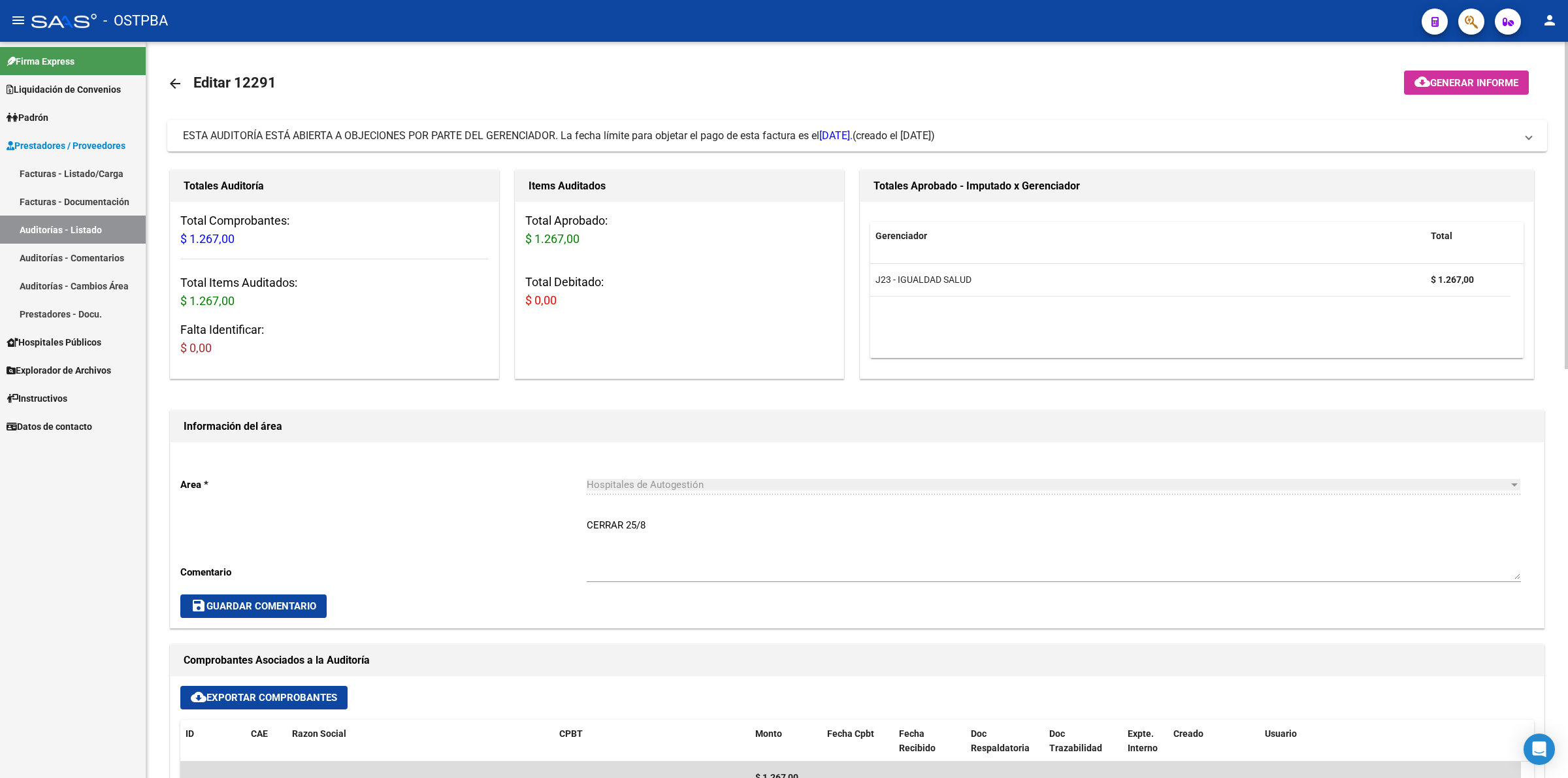
click at [1470, 83] on span "Generar informe" at bounding box center [1474, 83] width 88 height 12
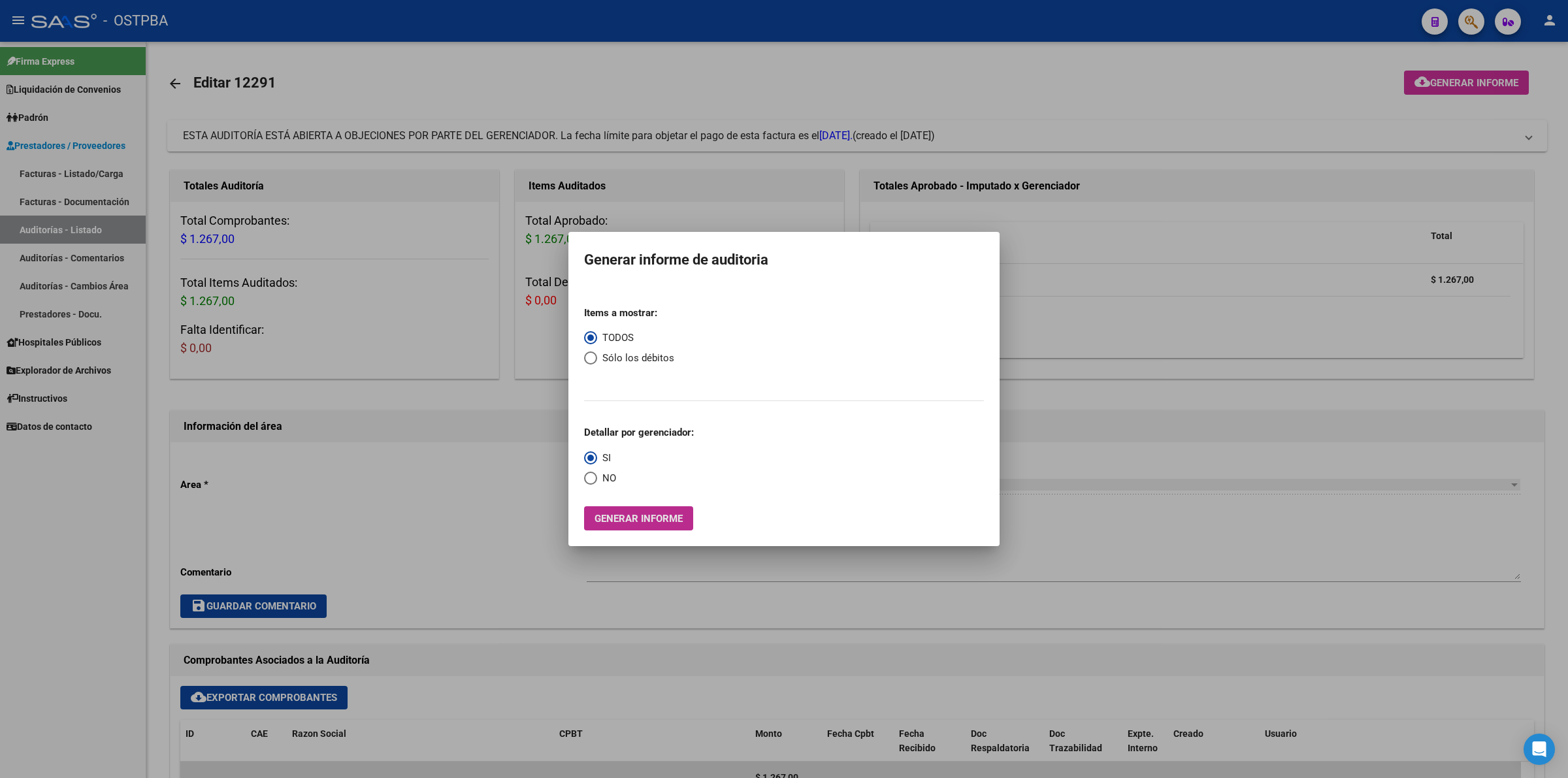
click at [674, 520] on span "Generar informe" at bounding box center [638, 519] width 88 height 12
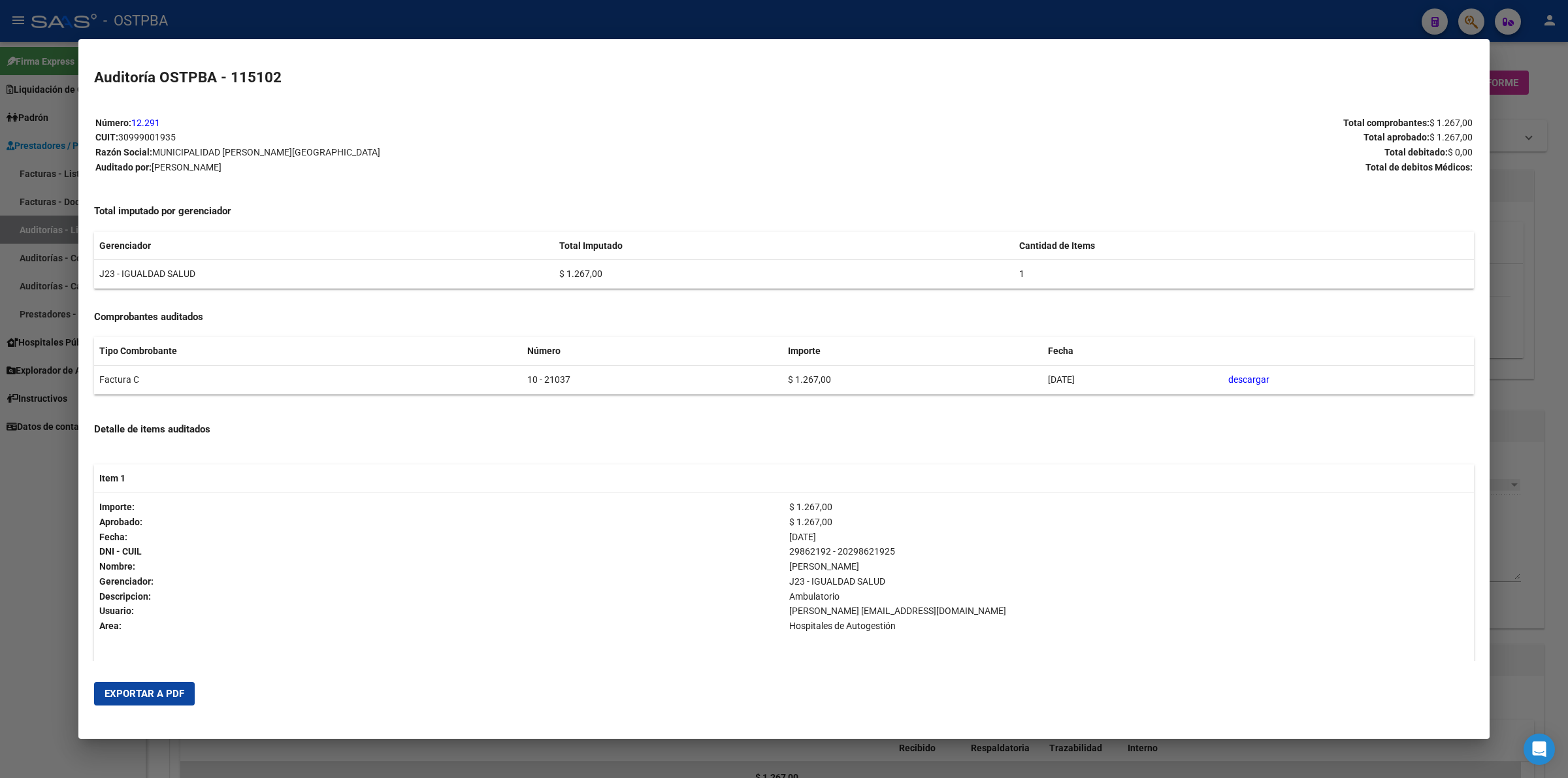
click at [163, 691] on span "Exportar a PDF" at bounding box center [144, 694] width 80 height 12
